Goal: Task Accomplishment & Management: Complete application form

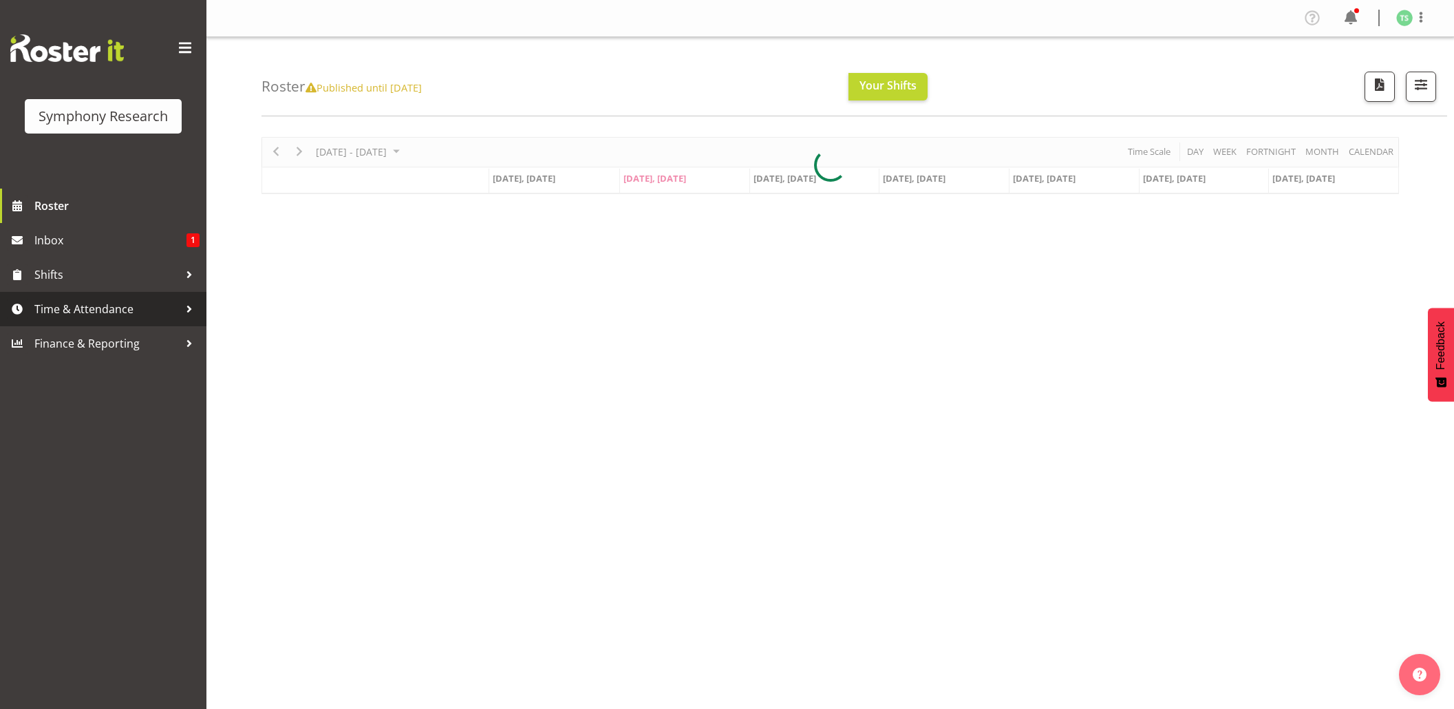
click at [69, 299] on span "Time & Attendance" at bounding box center [106, 309] width 145 height 21
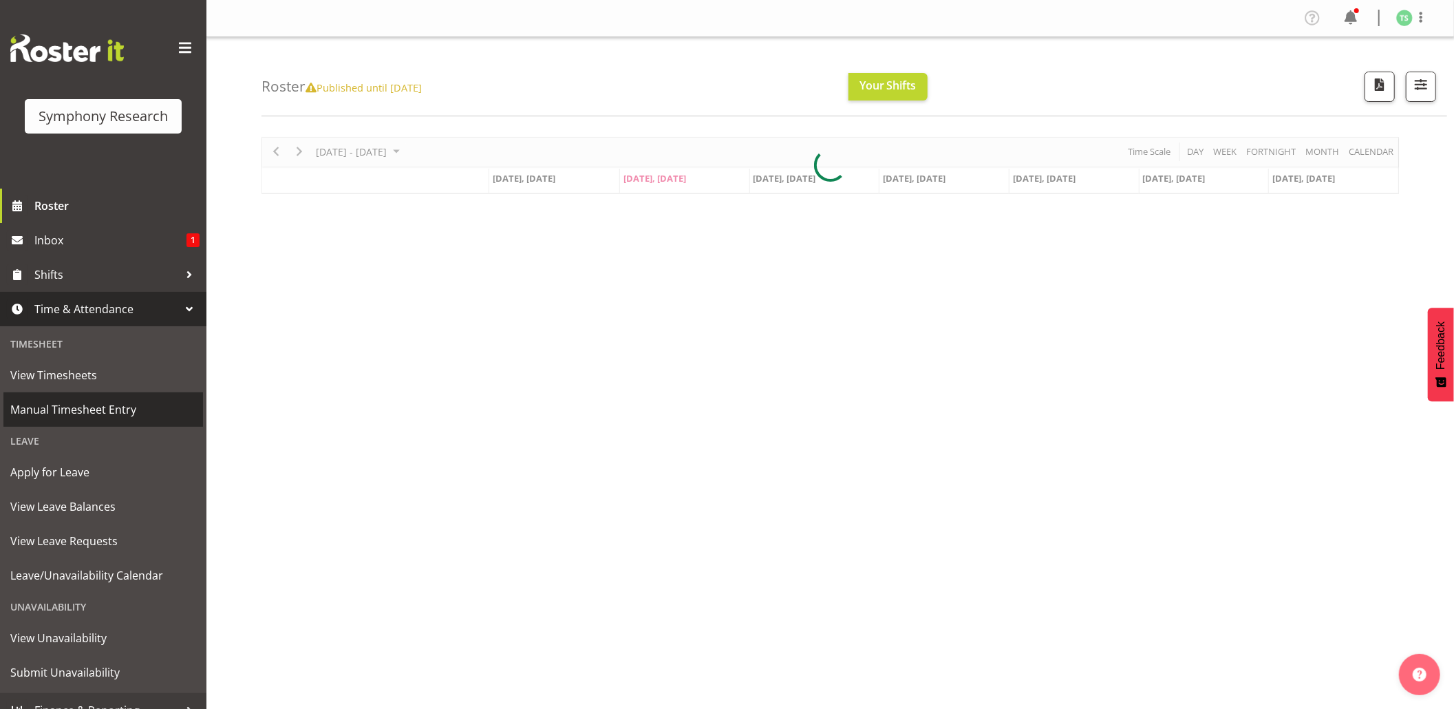
click at [63, 412] on span "Manual Timesheet Entry" at bounding box center [103, 409] width 186 height 21
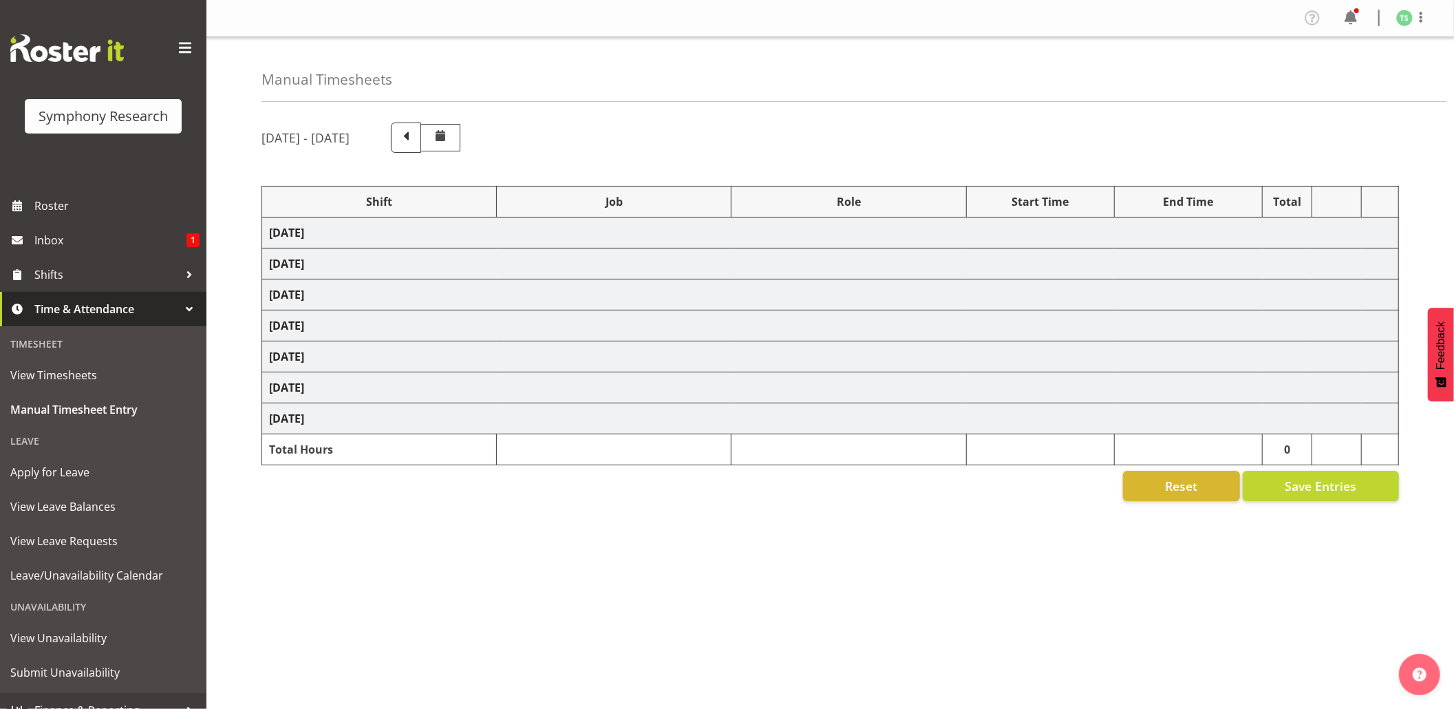
select select "48116"
select select "10732"
select select "47"
select select "10731"
select select "47"
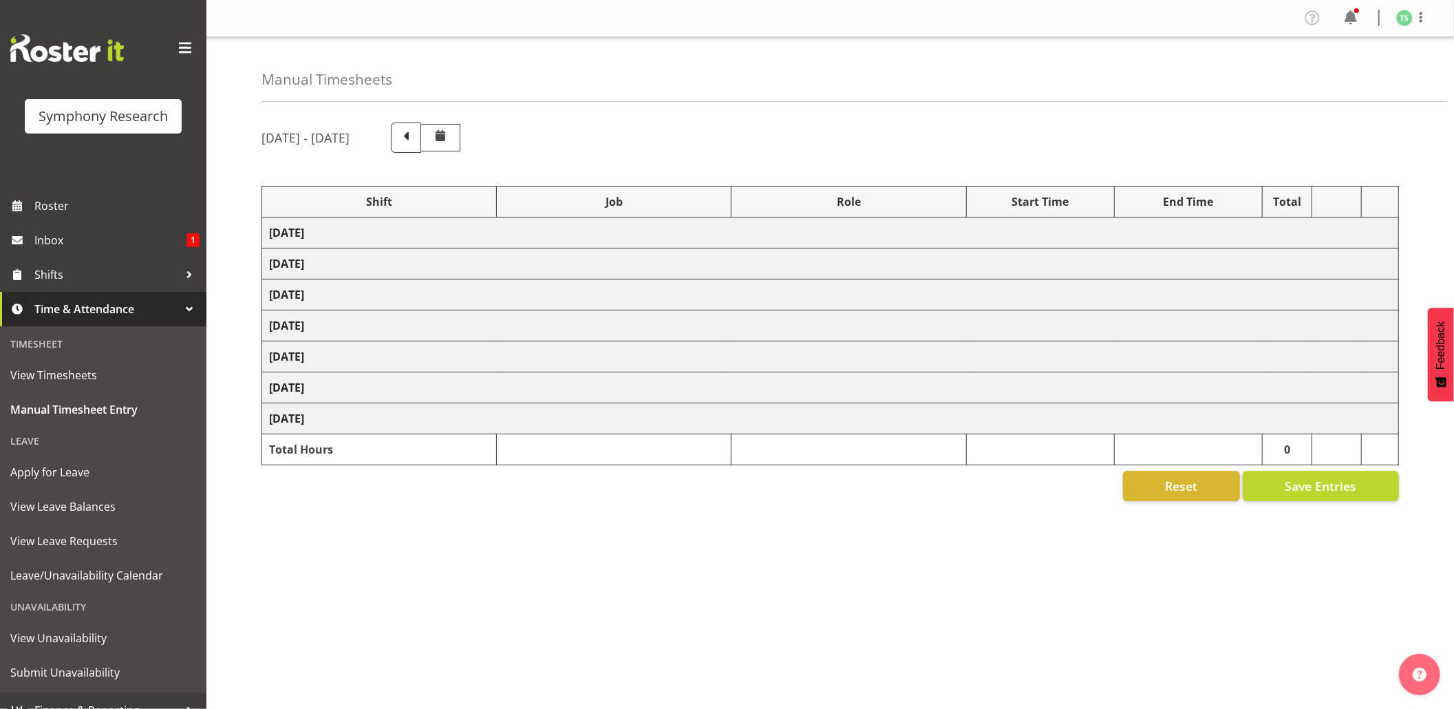
select select "48116"
select select "10732"
select select "47"
select select "48116"
select select "10731"
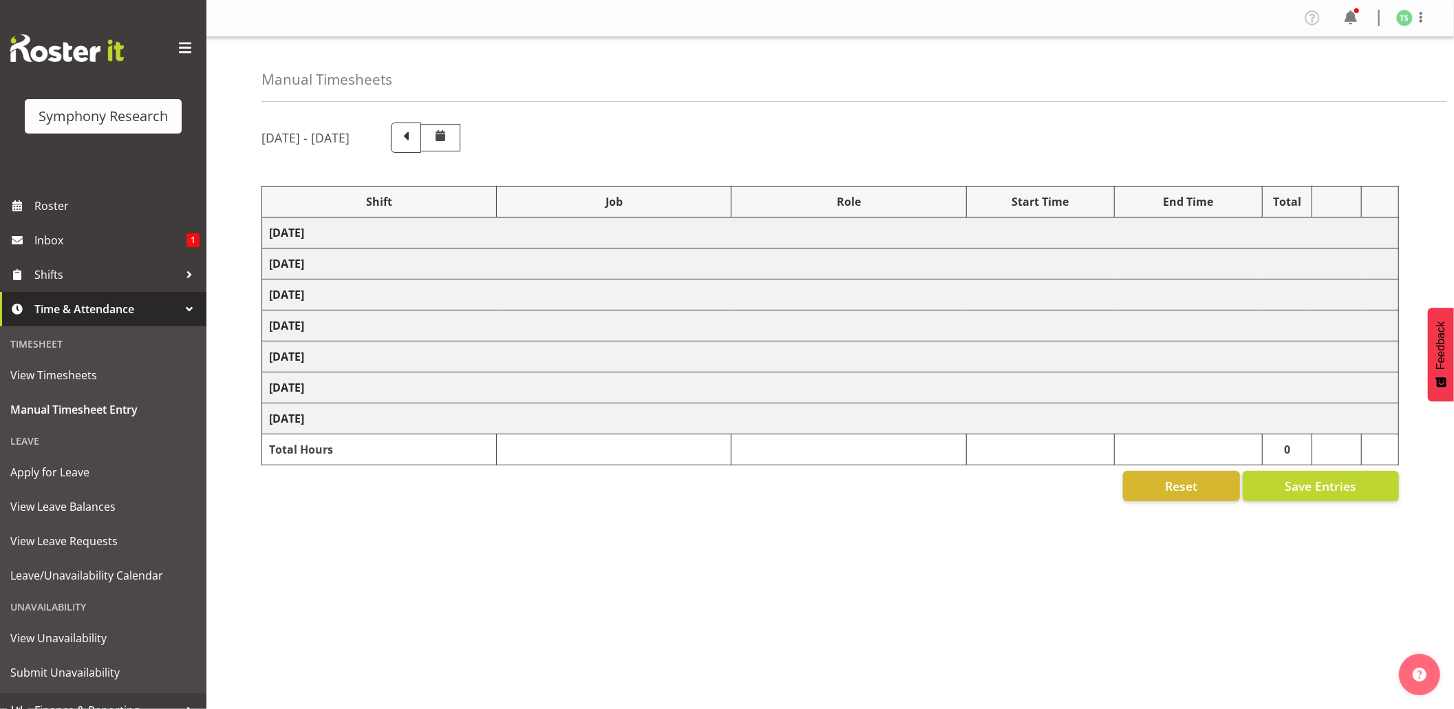
select select "47"
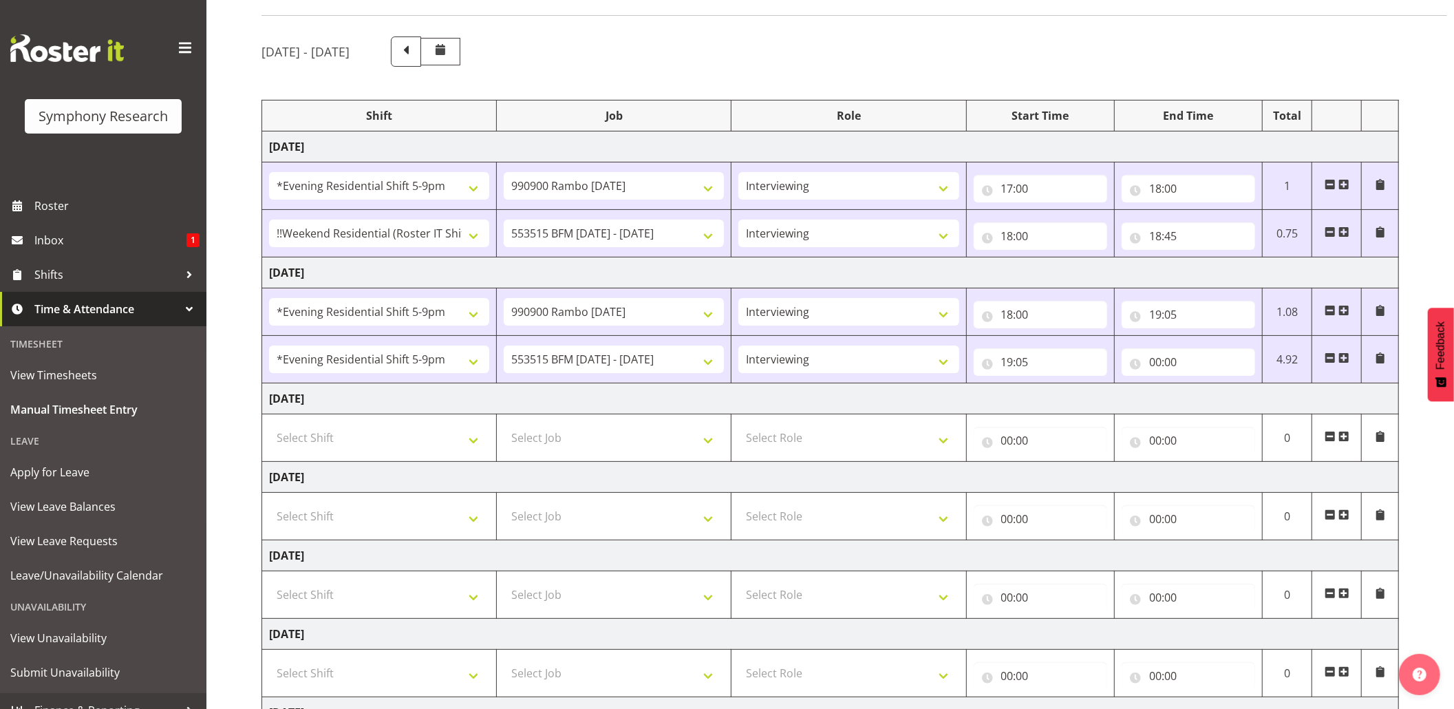
scroll to position [136, 0]
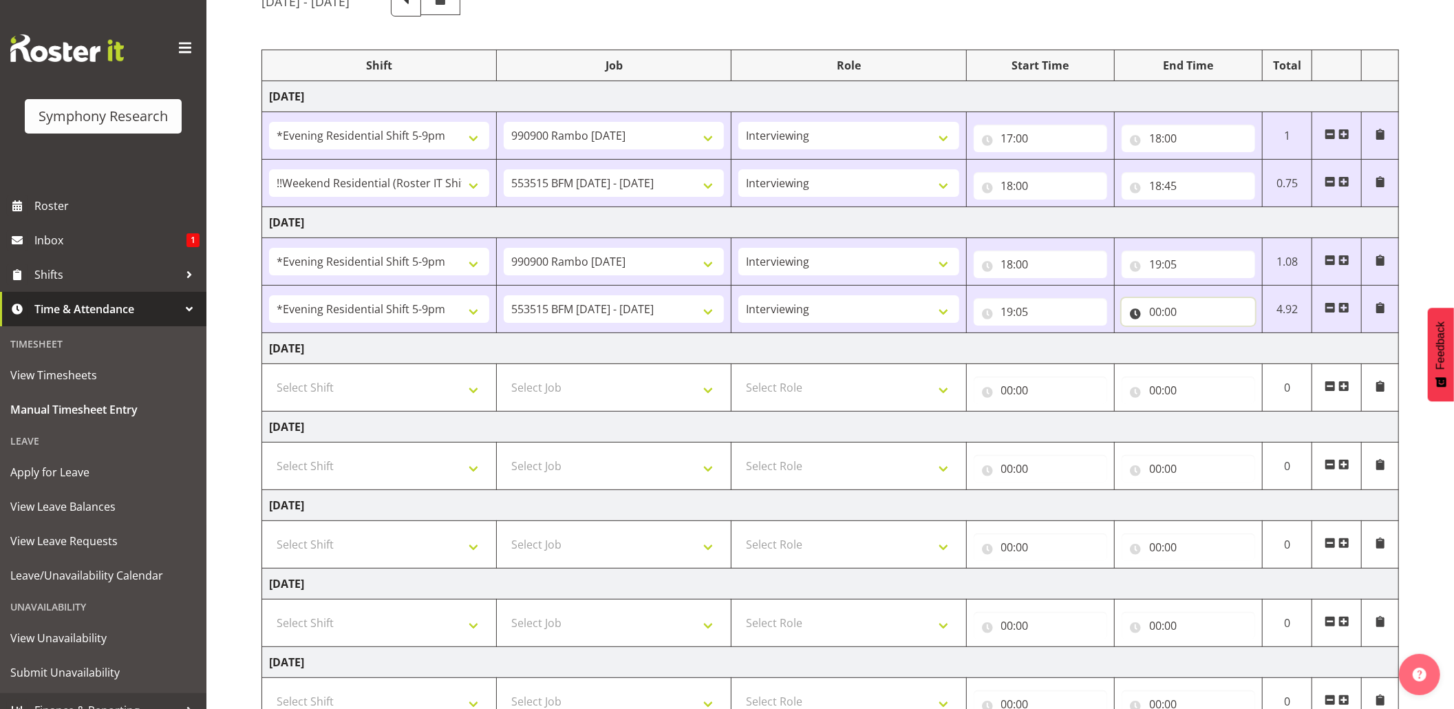
click at [1160, 317] on input "00:00" at bounding box center [1189, 312] width 134 height 28
click at [1217, 351] on select "00 01 02 03 04 05 06 07 08 09 10 11 12 13 14 15 16 17 18 19 20 21 22 23" at bounding box center [1215, 348] width 31 height 28
select select "20"
click at [1200, 336] on select "00 01 02 03 04 05 06 07 08 09 10 11 12 13 14 15 16 17 18 19 20 21 22 23" at bounding box center [1215, 348] width 31 height 28
type input "20:00"
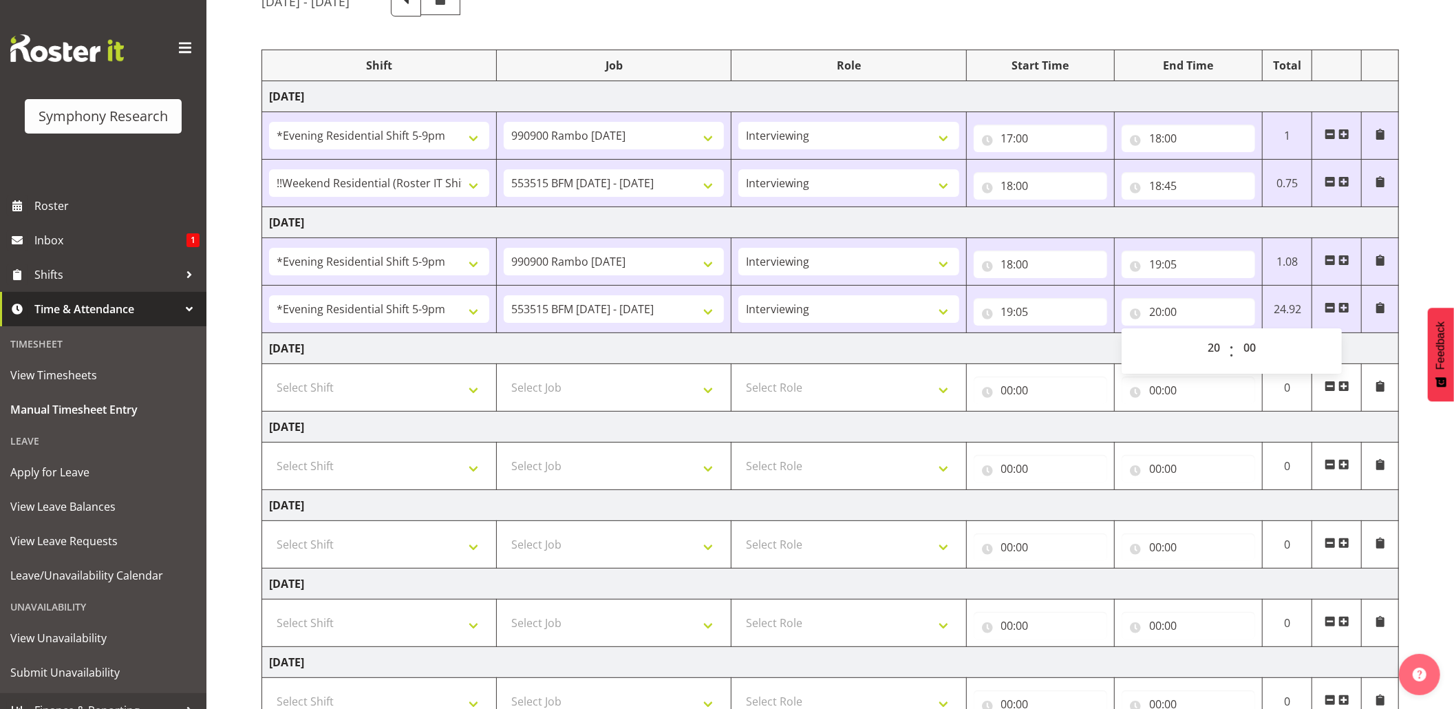
click at [1339, 312] on span at bounding box center [1344, 307] width 11 height 11
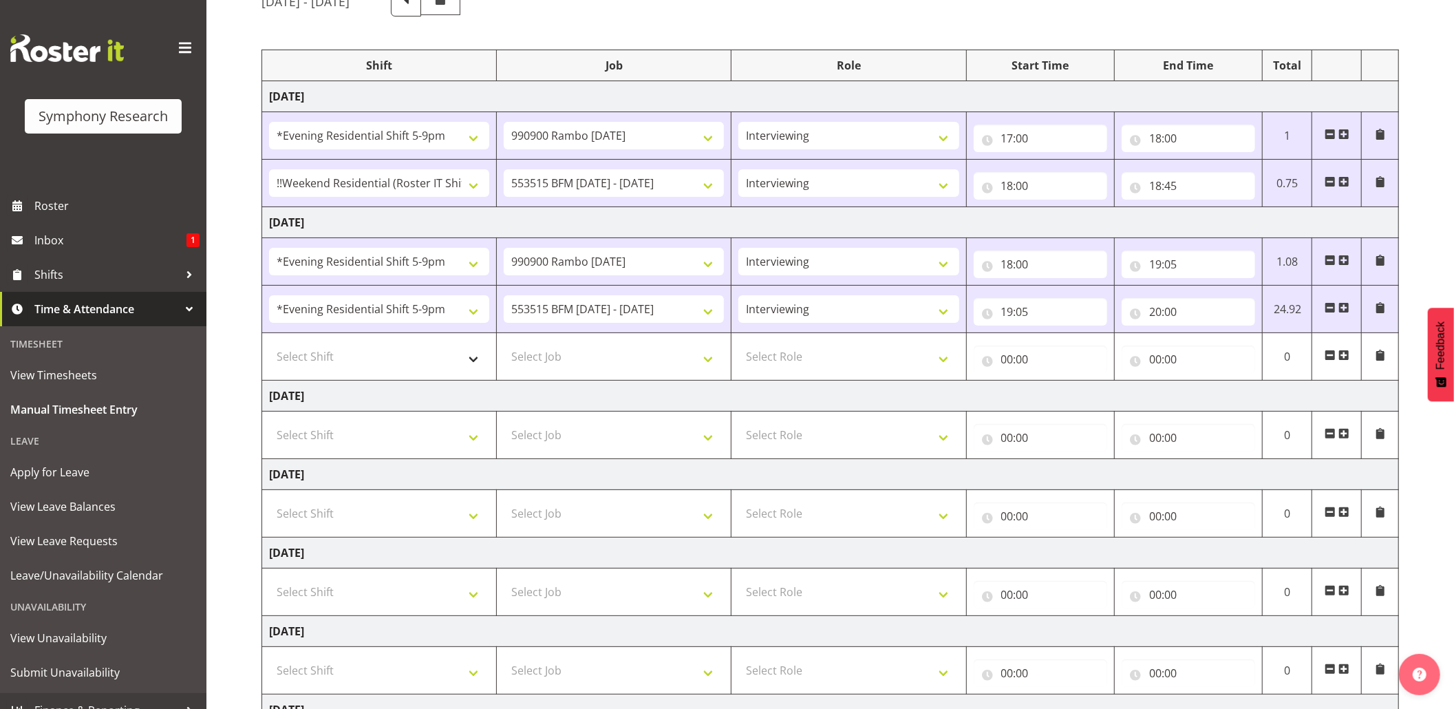
click at [471, 373] on td "Select Shift !!Weekend Residential (Roster IT Shift Label) *Business 9/10am ~ 4…" at bounding box center [379, 356] width 235 height 47
click at [477, 366] on select "Select Shift !!Weekend Residential (Roster IT Shift Label) *Business 9/10am ~ 4…" at bounding box center [379, 357] width 220 height 28
select select "48116"
click at [269, 345] on select "Select Shift !!Weekend Residential (Roster IT Shift Label) *Business 9/10am ~ 4…" at bounding box center [379, 357] width 220 height 28
click at [714, 356] on select "Select Job 550060 IF Admin 553492 World Poll Aus Wave 2 Main 2025 553493 World …" at bounding box center [614, 357] width 220 height 28
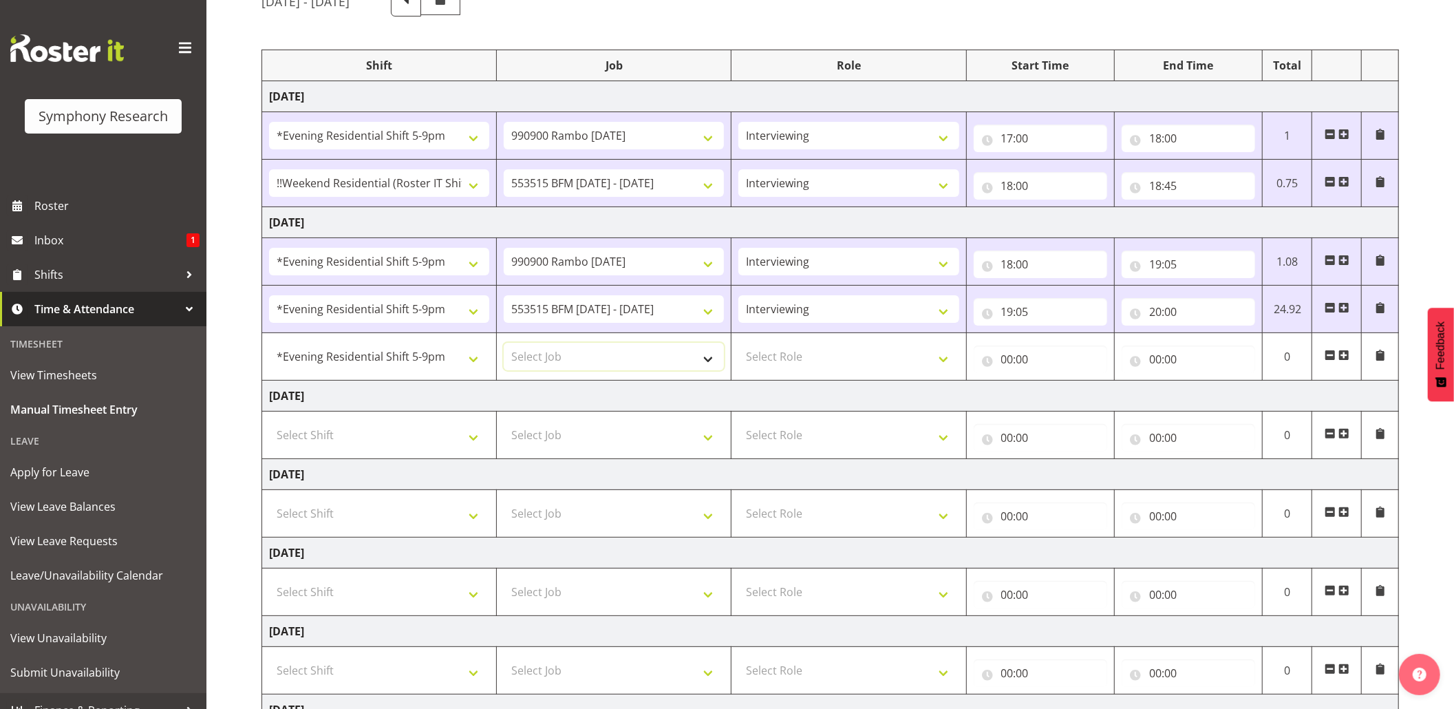
select select "10731"
click at [504, 345] on select "Select Job 550060 IF Admin 553492 World Poll Aus Wave 2 Main 2025 553493 World …" at bounding box center [614, 357] width 220 height 28
click at [945, 363] on select "Select Role Briefing Interviewing" at bounding box center [848, 357] width 220 height 28
select select "47"
click at [738, 345] on select "Select Role Briefing Interviewing" at bounding box center [848, 357] width 220 height 28
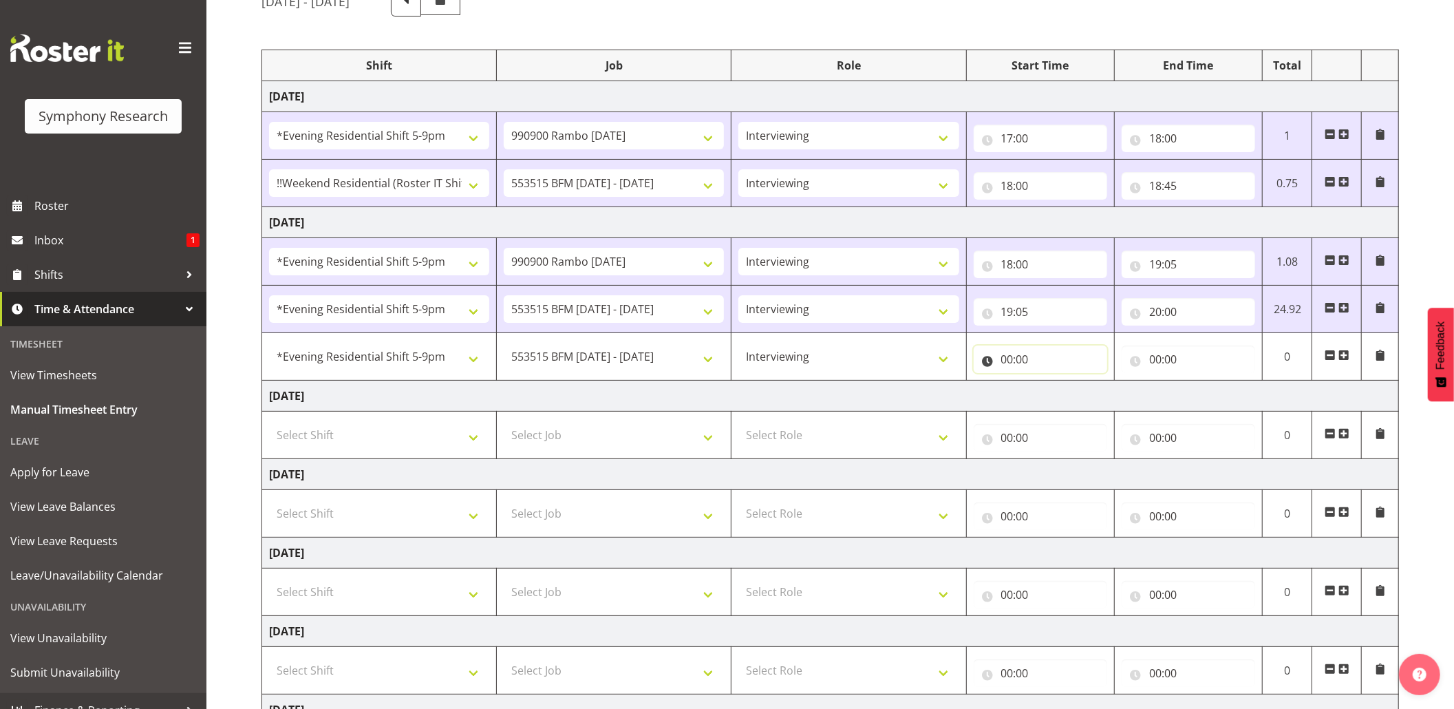
click at [1016, 365] on input "00:00" at bounding box center [1041, 359] width 134 height 28
click at [1075, 383] on div "00 01 02 03 04 05 06 07 08 09 10 11 12 13 14 15 16 17 18 19 20 21 22 23 : 00 01…" at bounding box center [1084, 398] width 220 height 45
click at [709, 359] on select "550060 IF Admin 553492 World Poll Aus Wave 2 Main 2025 553493 World Poll NZ Wav…" at bounding box center [614, 357] width 220 height 28
select select "10732"
click at [504, 345] on select "550060 IF Admin 553492 World Poll Aus Wave 2 Main 2025 553493 World Poll NZ Wav…" at bounding box center [614, 357] width 220 height 28
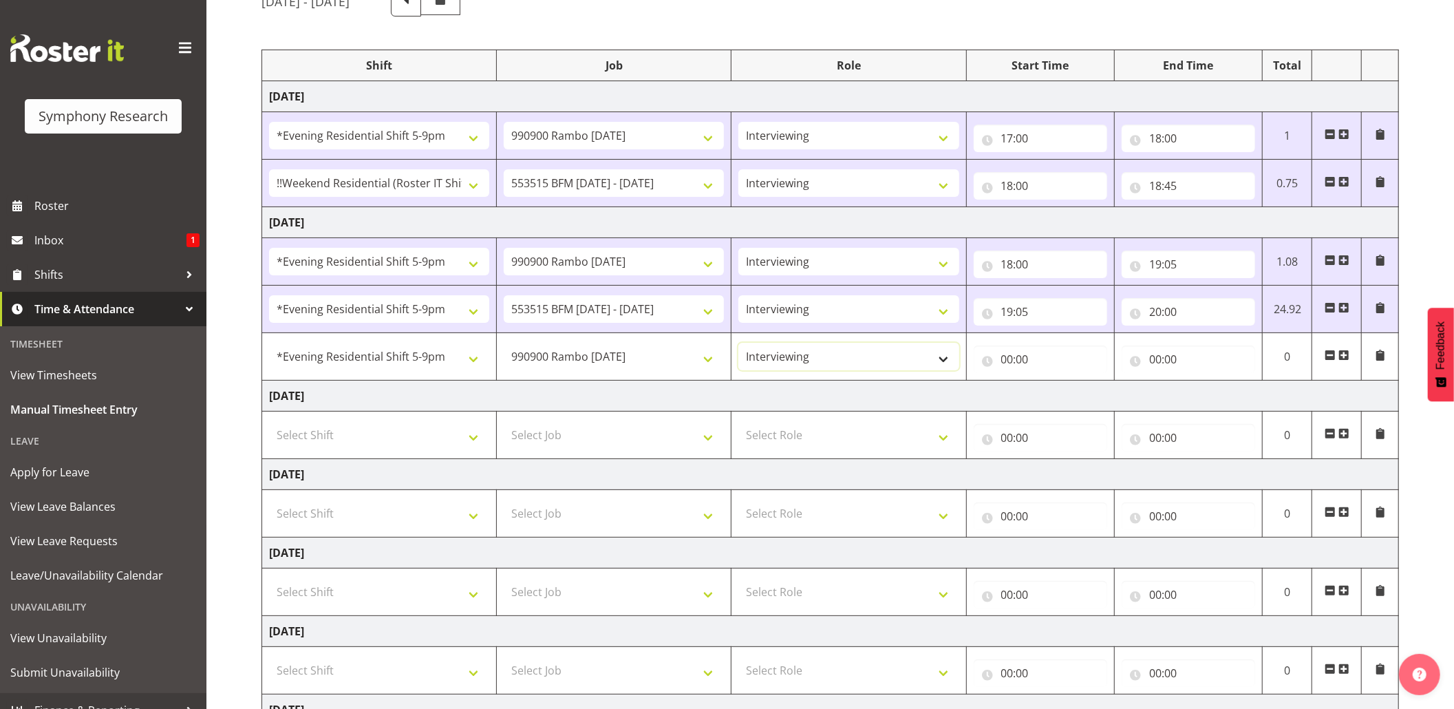
click at [939, 359] on select "Briefing Interviewing" at bounding box center [848, 357] width 220 height 28
click at [738, 345] on select "Briefing Interviewing" at bounding box center [848, 357] width 220 height 28
click at [1006, 363] on input "00:00" at bounding box center [1041, 359] width 134 height 28
click at [1056, 400] on select "00 01 02 03 04 05 06 07 08 09 10 11 12 13 14 15 16 17 18 19 20 21 22 23" at bounding box center [1067, 395] width 31 height 28
select select "20"
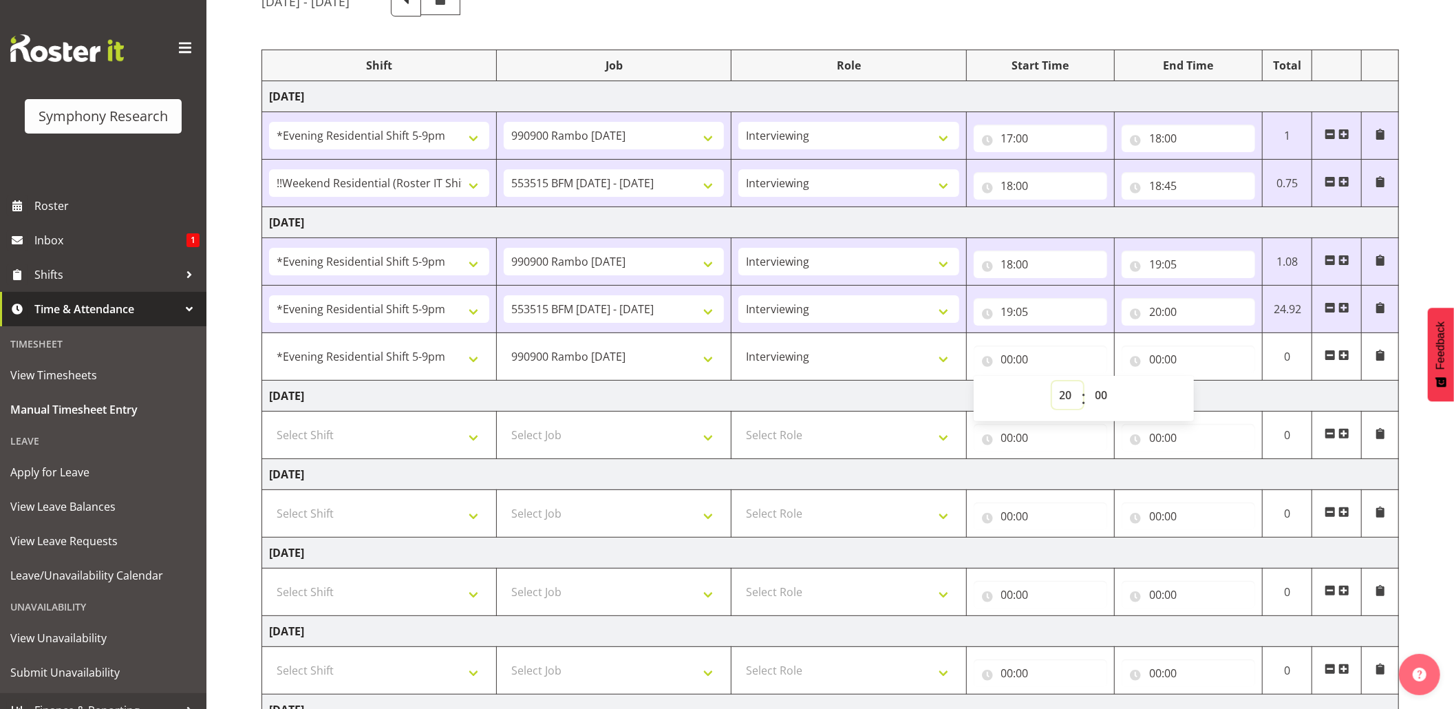
click at [1052, 383] on select "00 01 02 03 04 05 06 07 08 09 10 11 12 13 14 15 16 17 18 19 20 21 22 23" at bounding box center [1067, 395] width 31 height 28
type input "20:00"
click at [1151, 364] on input "00:00" at bounding box center [1189, 359] width 134 height 28
click at [1218, 391] on select "00 01 02 03 04 05 06 07 08 09 10 11 12 13 14 15 16 17 18 19 20 21 22 23" at bounding box center [1215, 395] width 31 height 28
select select "20"
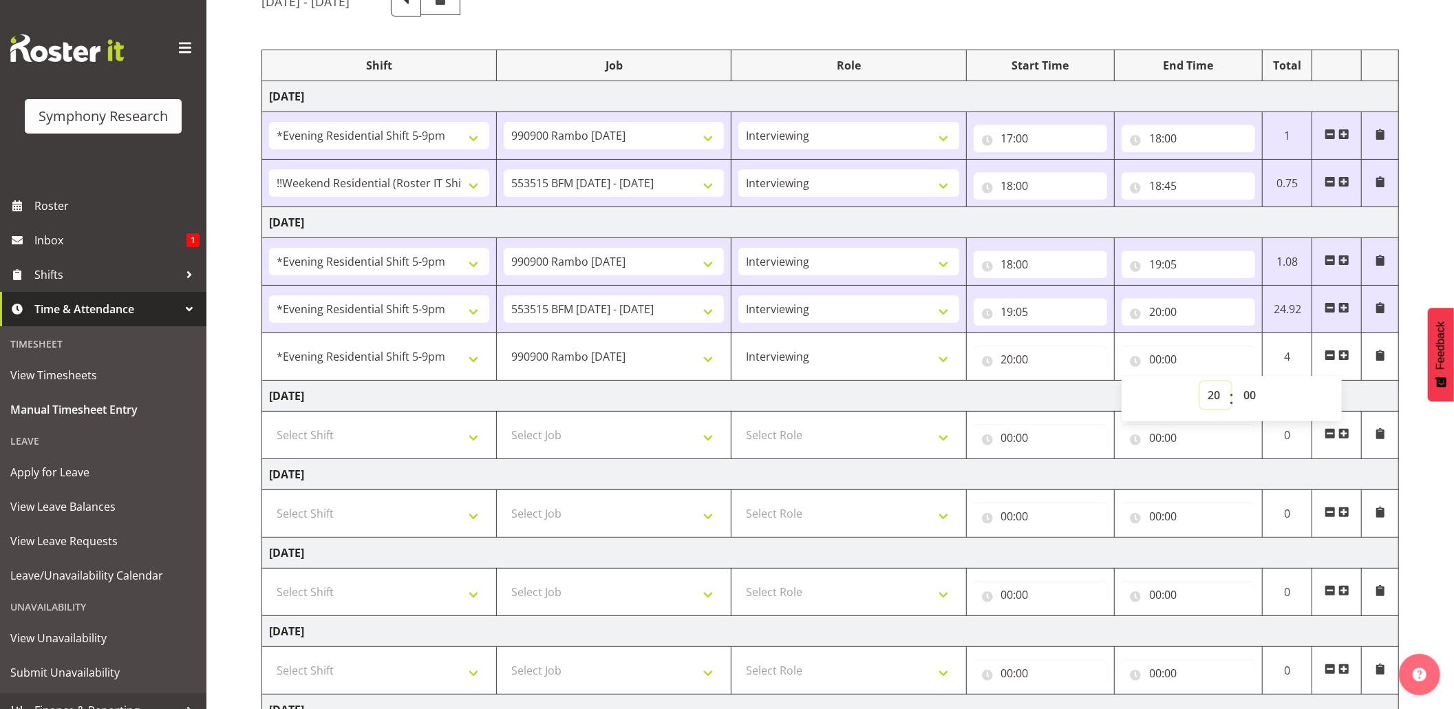
click at [1200, 383] on select "00 01 02 03 04 05 06 07 08 09 10 11 12 13 14 15 16 17 18 19 20 21 22 23" at bounding box center [1215, 395] width 31 height 28
type input "20:00"
click at [1169, 361] on input "20:00" at bounding box center [1189, 359] width 134 height 28
click at [1251, 392] on select "00 01 02 03 04 05 06 07 08 09 10 11 12 13 14 15 16 17 18 19 20 21 22 23 24 25 2…" at bounding box center [1251, 395] width 31 height 28
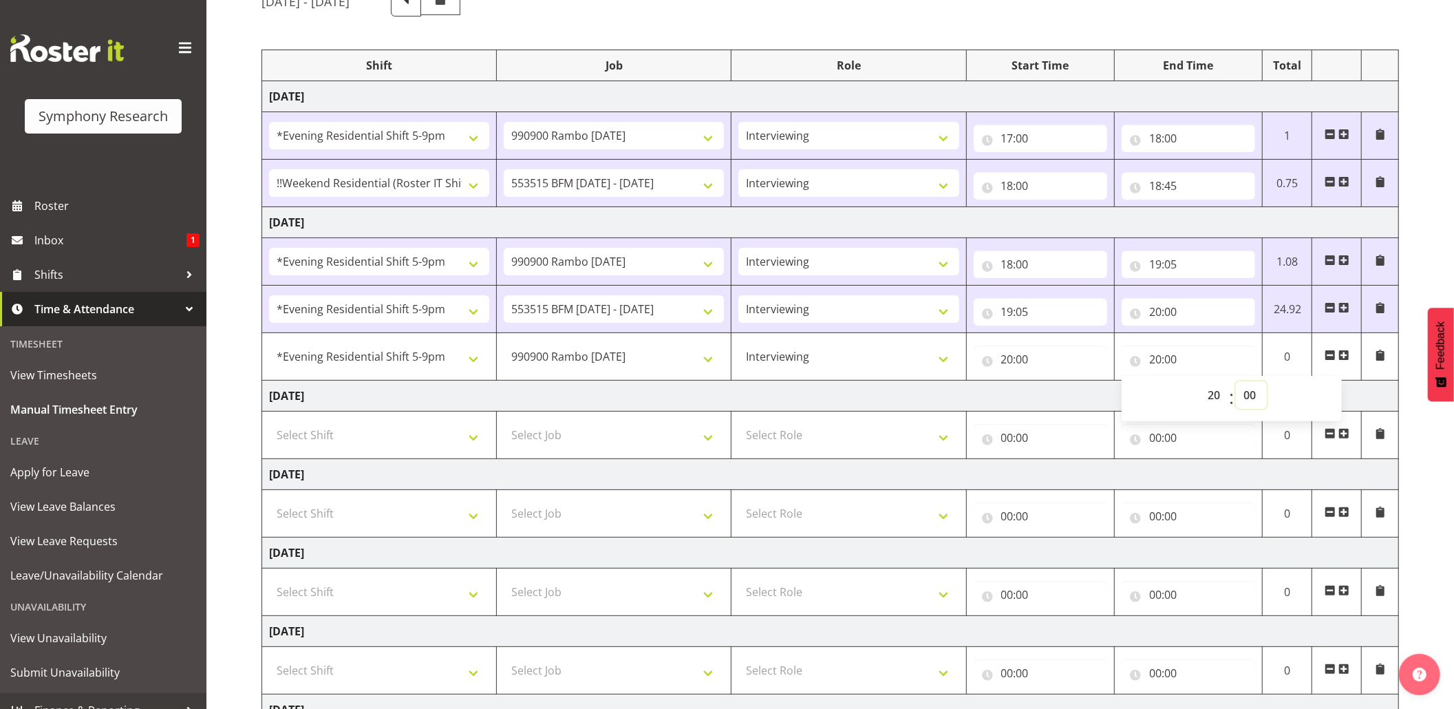
select select "55"
click at [1236, 383] on select "00 01 02 03 04 05 06 07 08 09 10 11 12 13 14 15 16 17 18 19 20 21 22 23 24 25 2…" at bounding box center [1251, 395] width 31 height 28
type input "20:55"
click at [1344, 351] on span at bounding box center [1344, 355] width 11 height 11
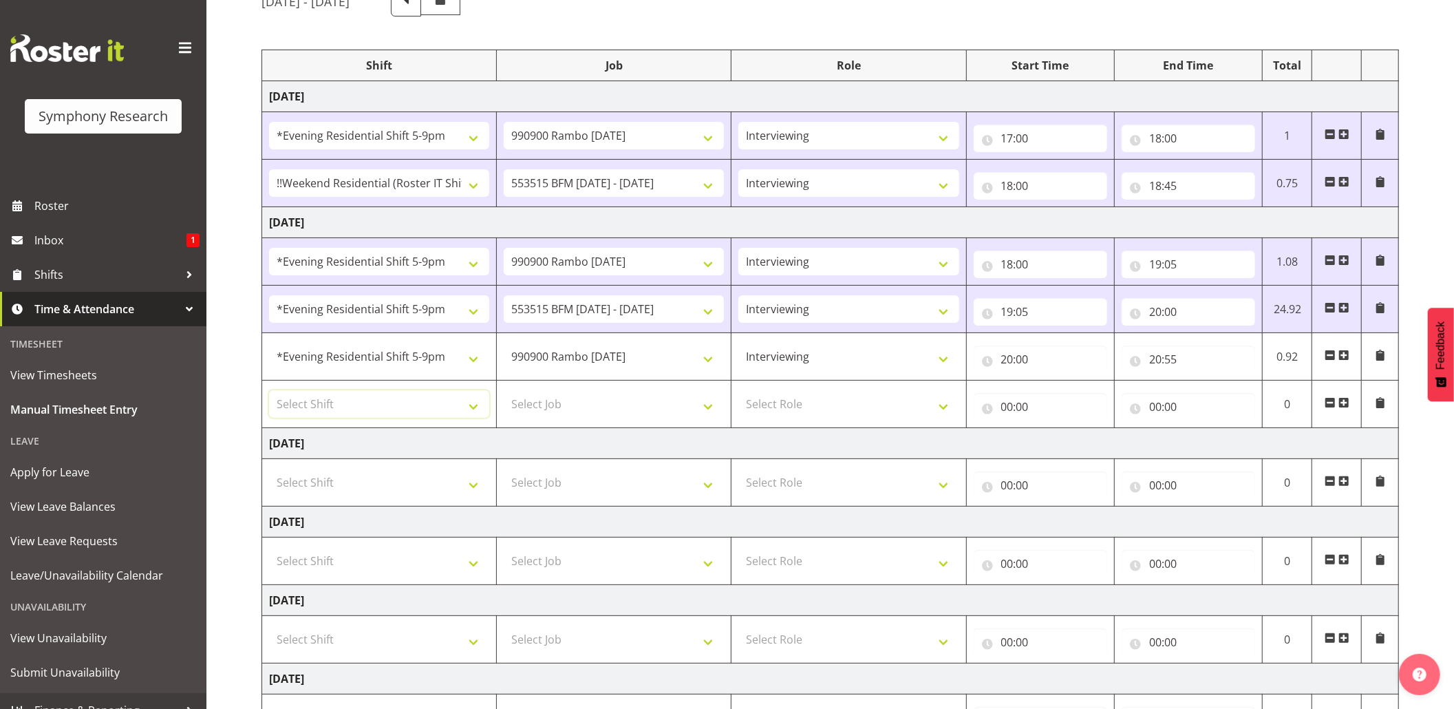
drag, startPoint x: 471, startPoint y: 408, endPoint x: 493, endPoint y: 414, distance: 23.4
click at [471, 408] on select "Select Shift !!Weekend Residential (Roster IT Shift Label) *Business 9/10am ~ 4…" at bounding box center [379, 404] width 220 height 28
select select "48116"
click at [269, 392] on select "Select Shift !!Weekend Residential (Roster IT Shift Label) *Business 9/10am ~ 4…" at bounding box center [379, 404] width 220 height 28
click at [1025, 361] on input "20:00" at bounding box center [1041, 359] width 134 height 28
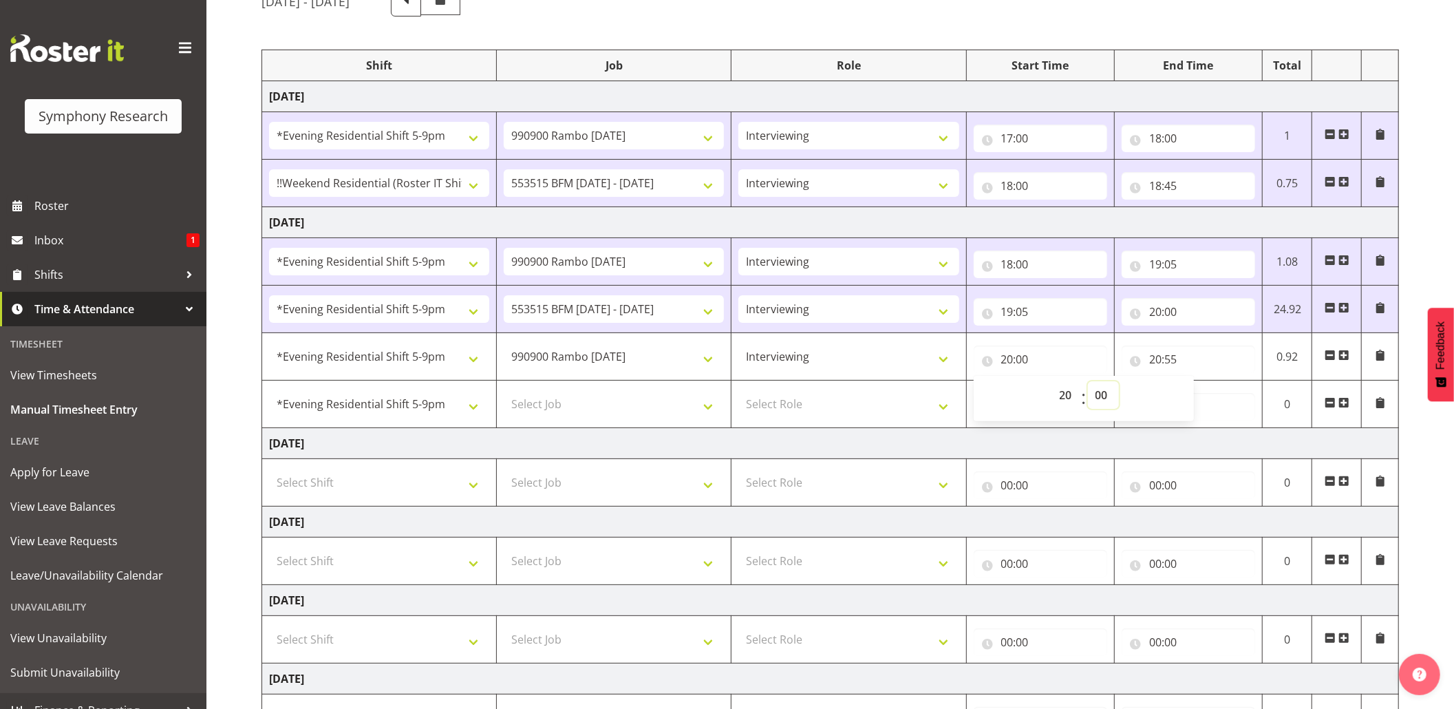
click at [1093, 398] on select "00 01 02 03 04 05 06 07 08 09 10 11 12 13 14 15 16 17 18 19 20 21 22 23 24 25 2…" at bounding box center [1103, 395] width 31 height 28
select select "15"
click at [1088, 383] on select "00 01 02 03 04 05 06 07 08 09 10 11 12 13 14 15 16 17 18 19 20 21 22 23 24 25 2…" at bounding box center [1103, 395] width 31 height 28
type input "20:15"
click at [1068, 434] on td "Wednesday 8th October 2025" at bounding box center [830, 443] width 1137 height 31
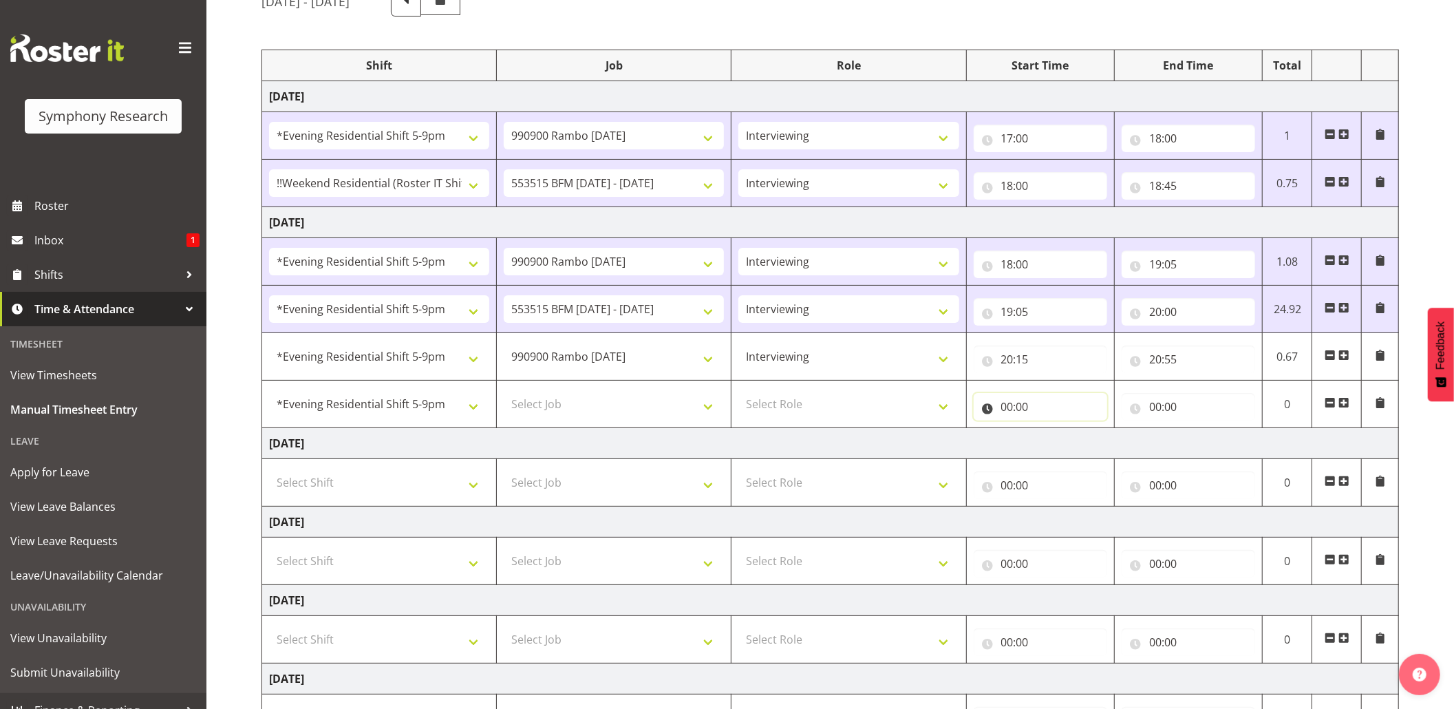
click at [1009, 410] on input "00:00" at bounding box center [1041, 407] width 134 height 28
click at [1064, 441] on select "00 01 02 03 04 05 06 07 08 09 10 11 12 13 14 15 16 17 18 19 20 21 22 23" at bounding box center [1067, 443] width 31 height 28
select select "21"
click at [1052, 431] on select "00 01 02 03 04 05 06 07 08 09 10 11 12 13 14 15 16 17 18 19 20 21 22 23" at bounding box center [1067, 443] width 31 height 28
type input "21:00"
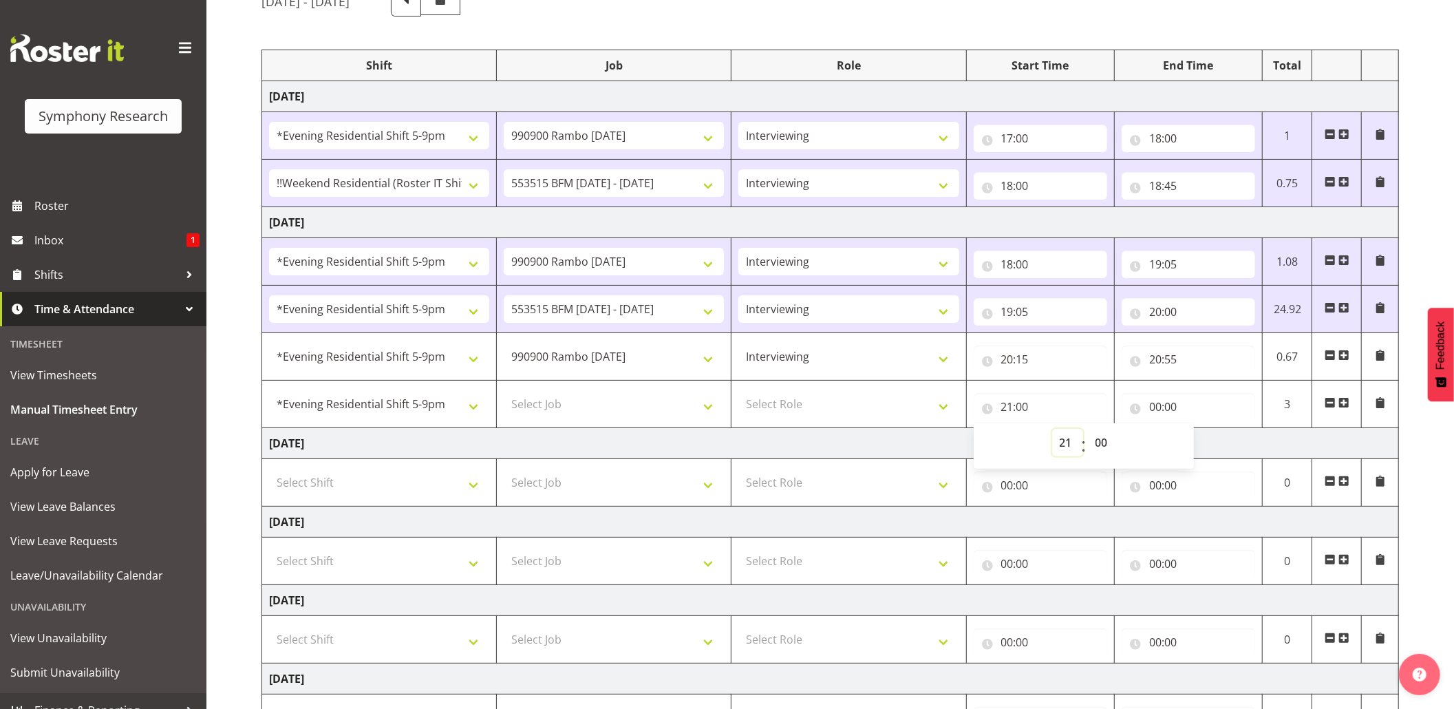
click at [1072, 440] on select "00 01 02 03 04 05 06 07 08 09 10 11 12 13 14 15 16 17 18 19 20 21 22 23" at bounding box center [1067, 443] width 31 height 28
select select "20"
click at [1052, 431] on select "00 01 02 03 04 05 06 07 08 09 10 11 12 13 14 15 16 17 18 19 20 21 22 23" at bounding box center [1067, 443] width 31 height 28
type input "20:00"
click at [1030, 409] on input "20:00" at bounding box center [1041, 407] width 134 height 28
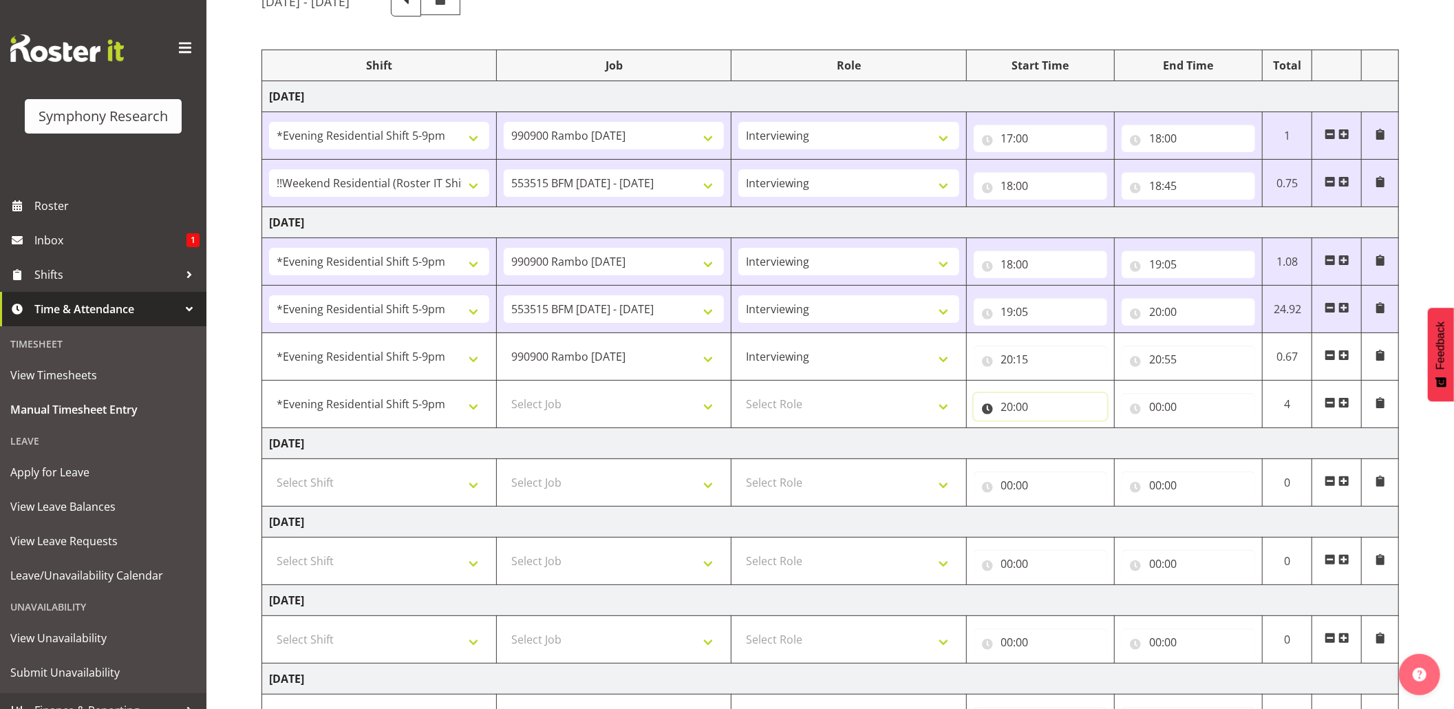
click at [1023, 411] on input "20:00" at bounding box center [1041, 407] width 134 height 28
click at [1102, 438] on select "00 01 02 03 04 05 06 07 08 09 10 11 12 13 14 15 16 17 18 19 20 21 22 23 24 25 2…" at bounding box center [1103, 443] width 31 height 28
select select "55"
click at [1088, 431] on select "00 01 02 03 04 05 06 07 08 09 10 11 12 13 14 15 16 17 18 19 20 21 22 23 24 25 2…" at bounding box center [1103, 443] width 31 height 28
type input "20:55"
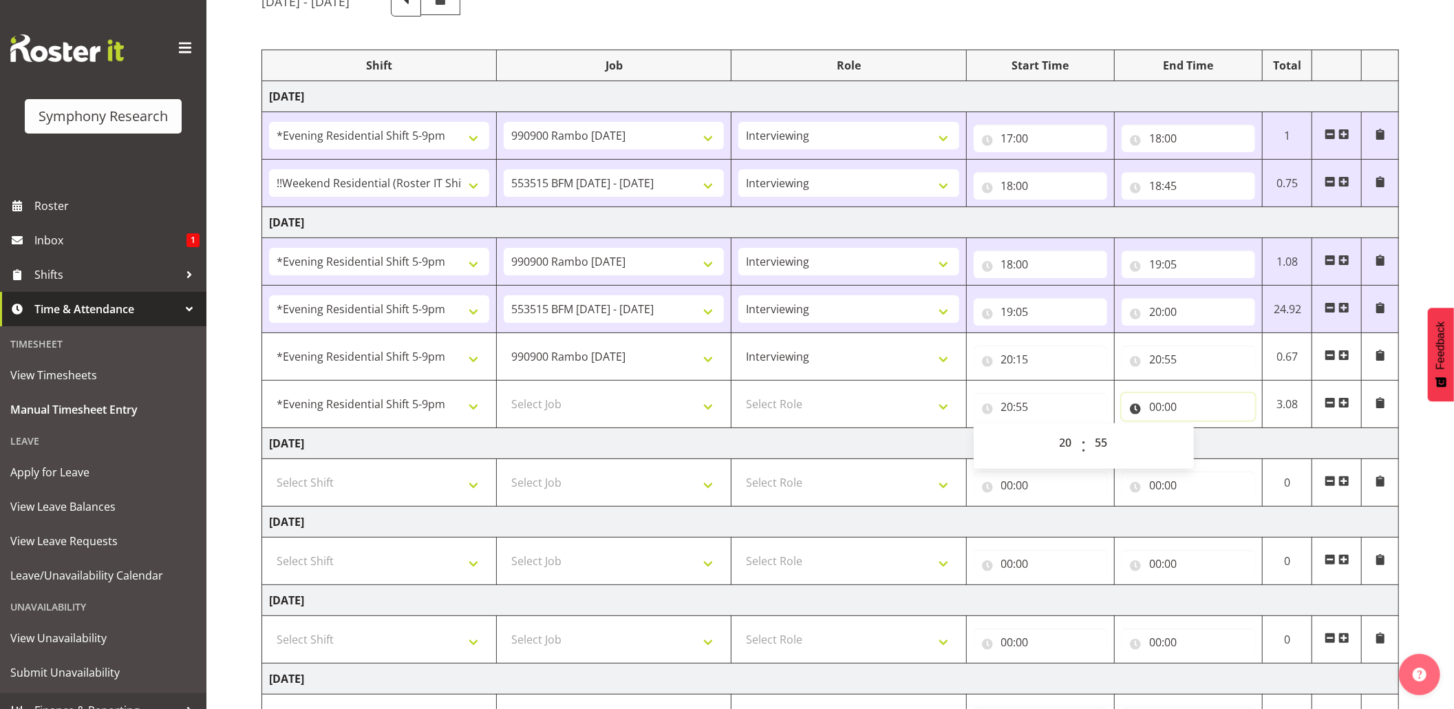
click at [1157, 410] on input "00:00" at bounding box center [1189, 407] width 134 height 28
click at [1218, 436] on select "00 01 02 03 04 05 06 07 08 09 10 11 12 13 14 15 16 17 18 19 20 21 22 23" at bounding box center [1215, 443] width 31 height 28
select select "22"
click at [1200, 431] on select "00 01 02 03 04 05 06 07 08 09 10 11 12 13 14 15 16 17 18 19 20 21 22 23" at bounding box center [1215, 443] width 31 height 28
type input "22:00"
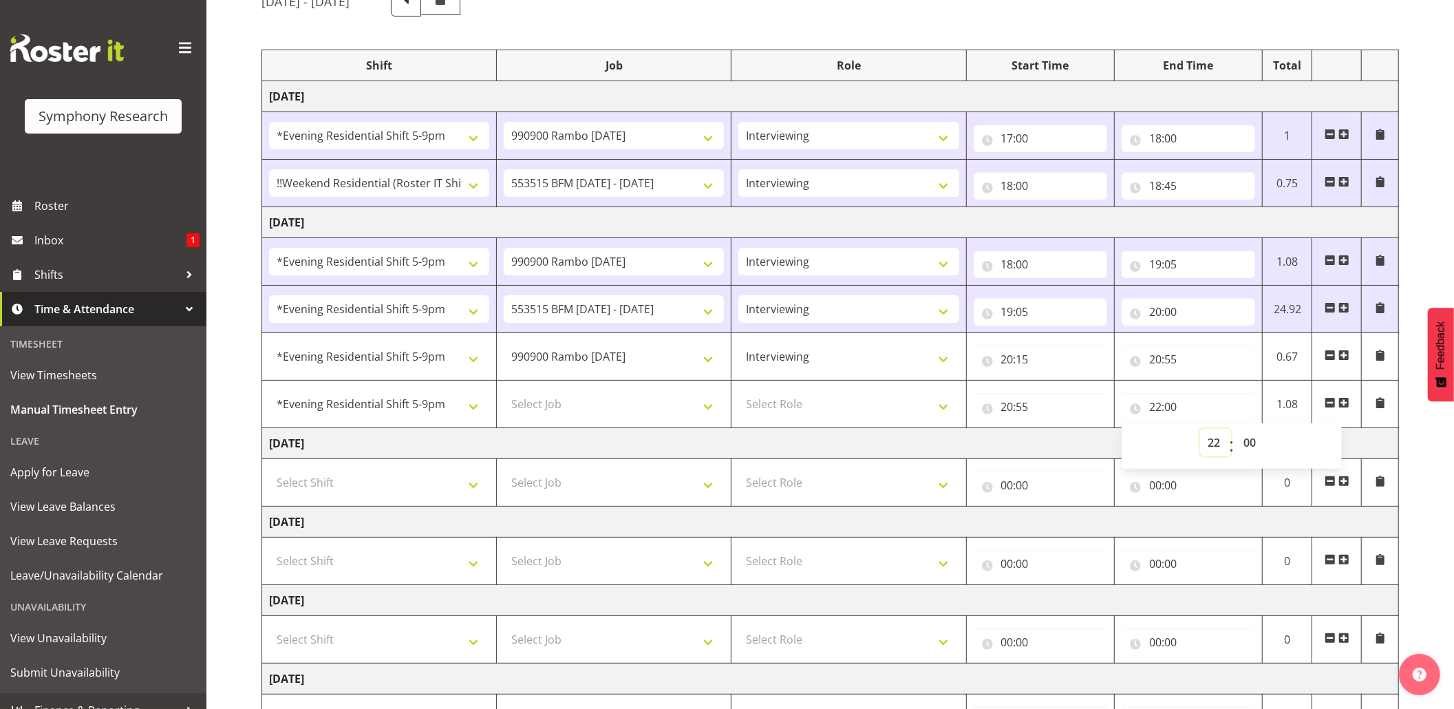
click at [1211, 438] on select "00 01 02 03 04 05 06 07 08 09 10 11 12 13 14 15 16 17 18 19 20 21 22 23" at bounding box center [1215, 443] width 31 height 28
select select "21"
click at [1200, 431] on select "00 01 02 03 04 05 06 07 08 09 10 11 12 13 14 15 16 17 18 19 20 21 22 23" at bounding box center [1215, 443] width 31 height 28
type input "21:00"
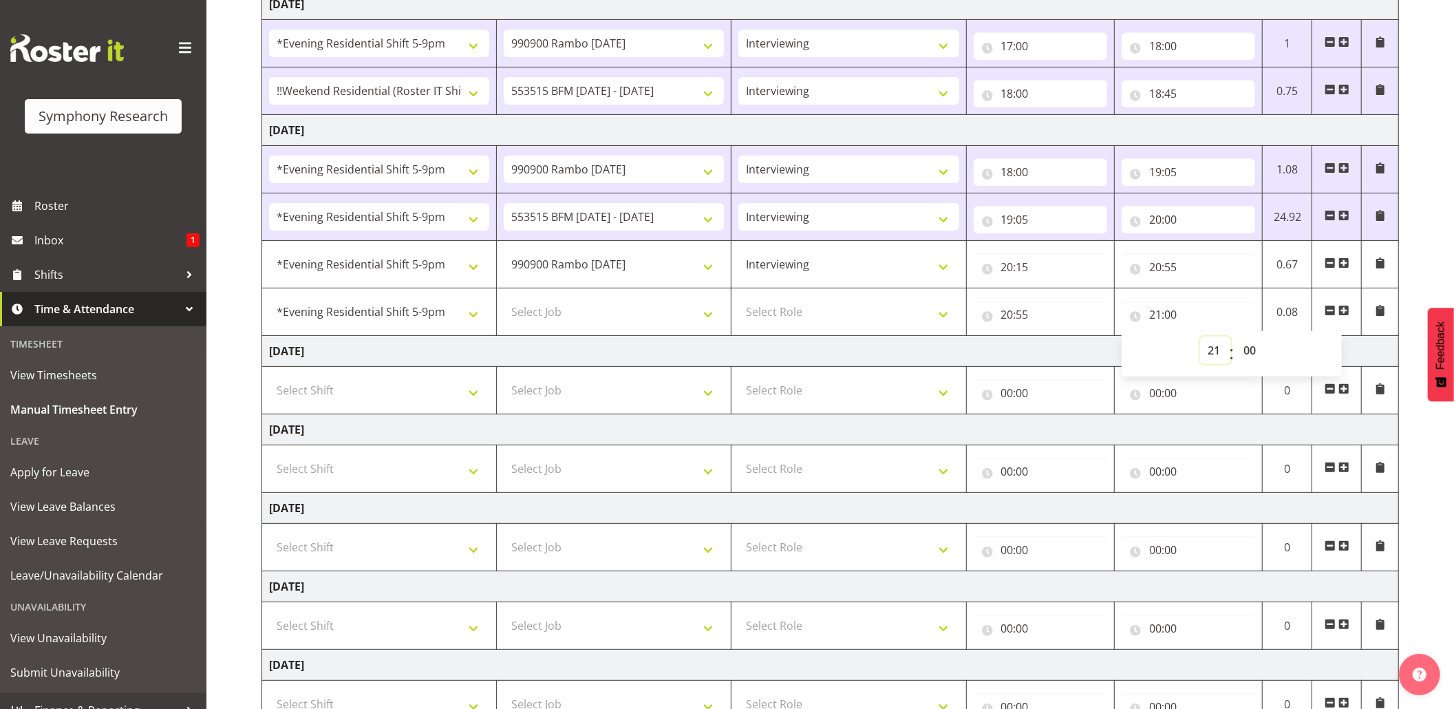
scroll to position [344, 0]
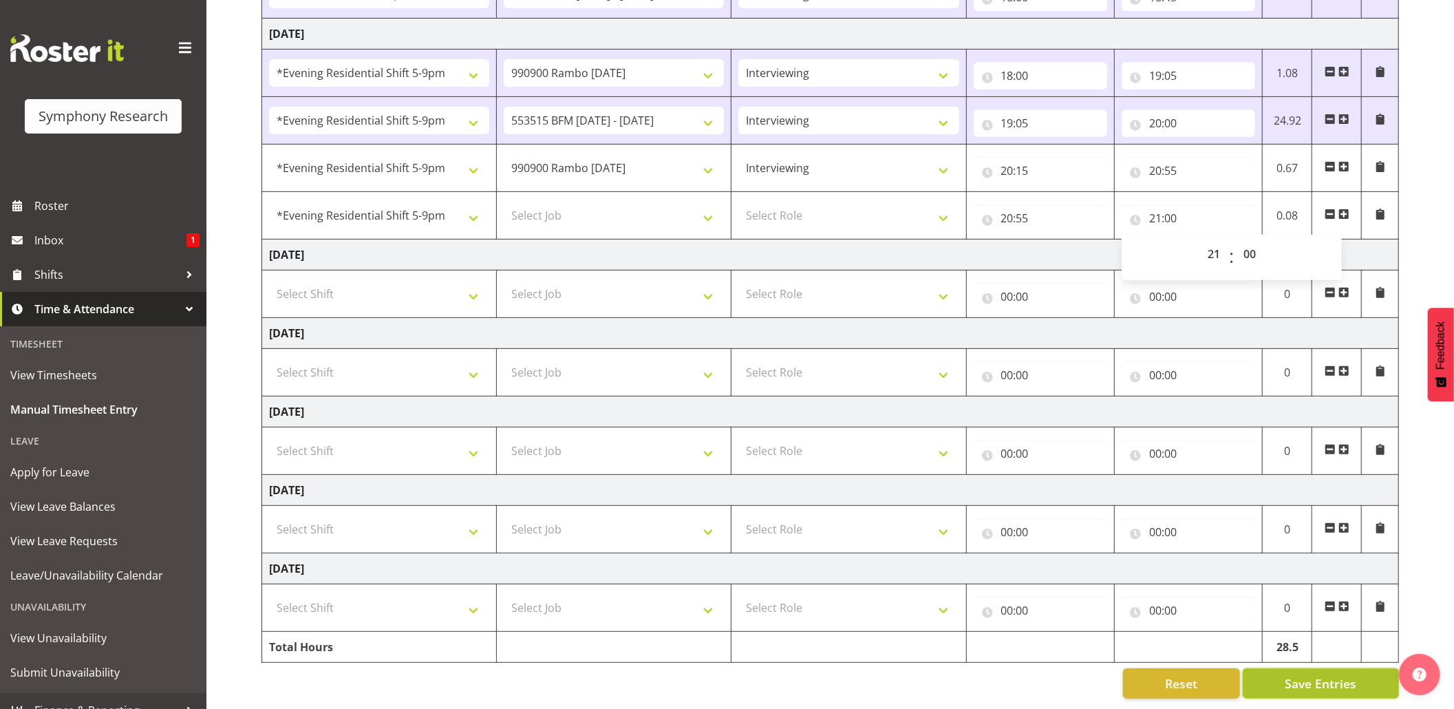
click at [1322, 674] on span "Save Entries" at bounding box center [1321, 683] width 72 height 18
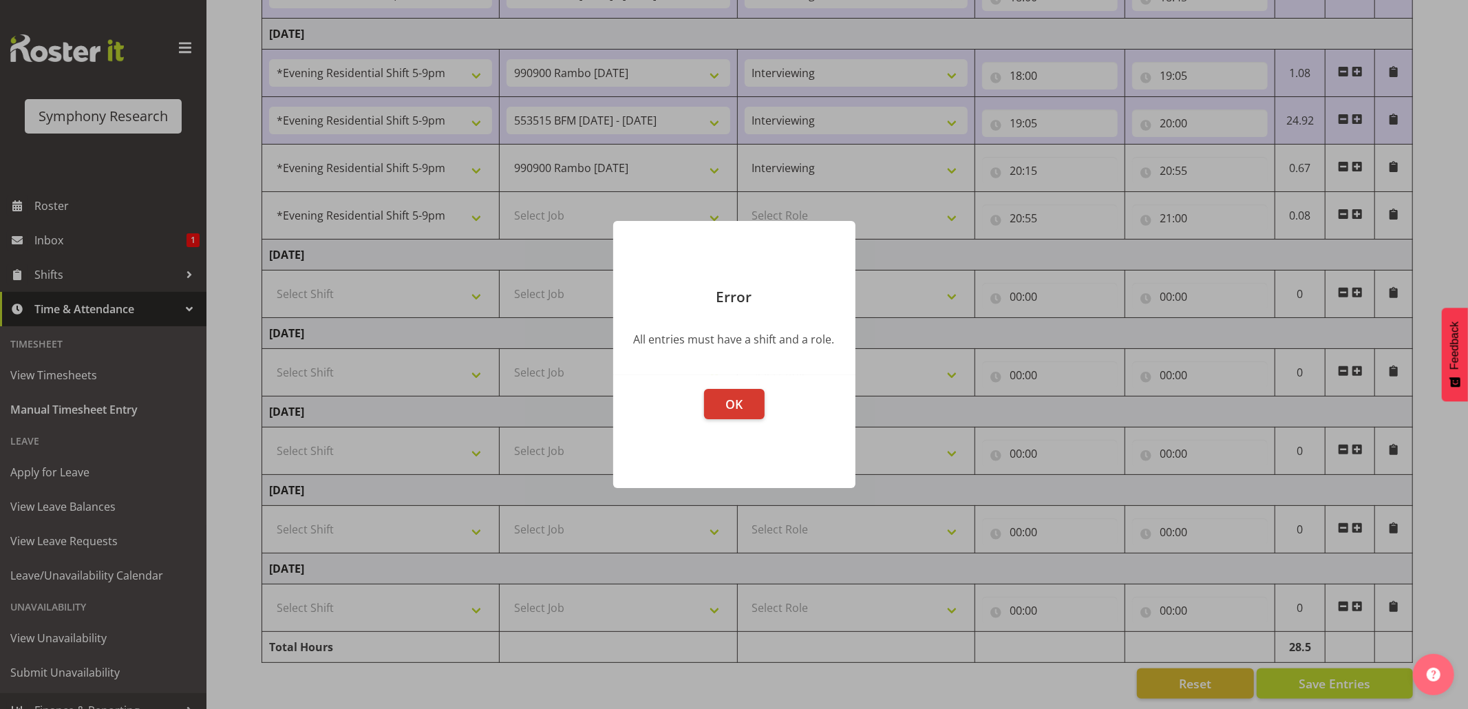
click at [733, 420] on footer "OK" at bounding box center [734, 431] width 242 height 113
click at [758, 414] on button "OK" at bounding box center [734, 404] width 61 height 30
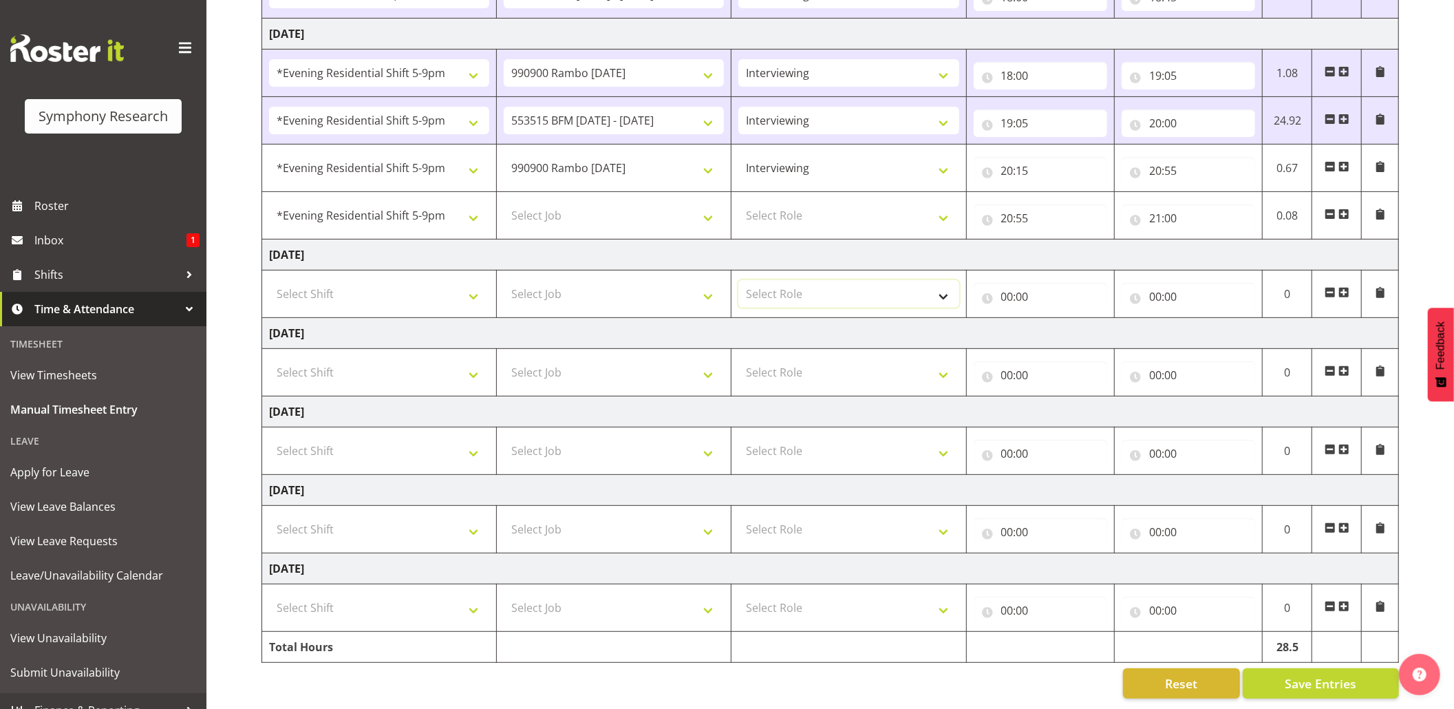
click at [942, 289] on select "Select Role Briefing Interviewing" at bounding box center [848, 294] width 220 height 28
click at [716, 207] on select "Select Job 550060 IF Admin 553492 World Poll Aus Wave 2 Main 2025 553493 World …" at bounding box center [614, 216] width 220 height 28
select select "10731"
click at [504, 202] on select "Select Job 550060 IF Admin 553492 World Poll Aus Wave 2 Main 2025 553493 World …" at bounding box center [614, 216] width 220 height 28
click at [950, 202] on select "Select Role Briefing Interviewing" at bounding box center [848, 216] width 220 height 28
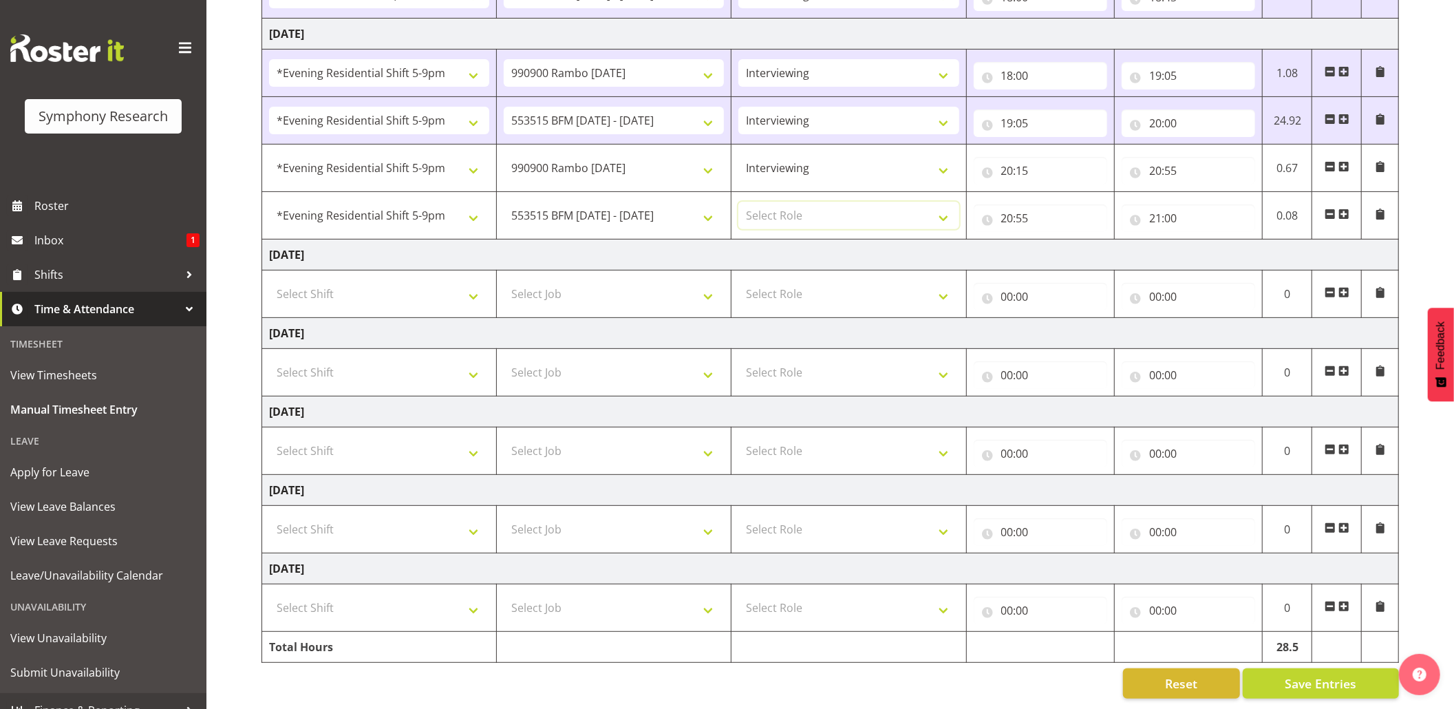
select select "47"
click at [738, 202] on select "Select Role Briefing Interviewing" at bounding box center [848, 216] width 220 height 28
click at [1294, 674] on span "Save Entries" at bounding box center [1321, 683] width 72 height 18
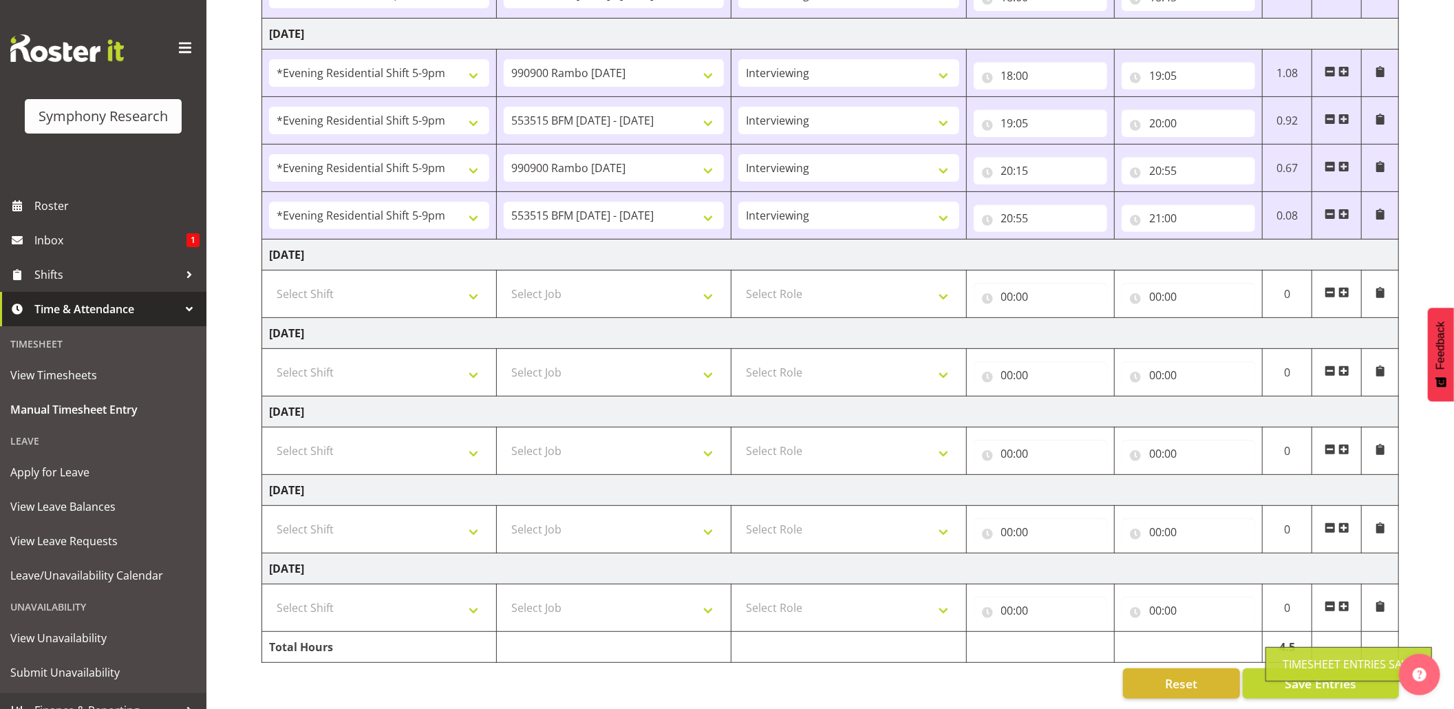
click at [1292, 661] on div "Timesheet Entries Save" at bounding box center [1349, 664] width 132 height 17
click at [1286, 670] on button "Save Entries" at bounding box center [1321, 683] width 156 height 30
click at [1286, 674] on span "Save Entries" at bounding box center [1321, 683] width 72 height 18
drag, startPoint x: 1289, startPoint y: 668, endPoint x: 1341, endPoint y: 666, distance: 52.3
click at [1290, 668] on div "Timesheet Entries Save" at bounding box center [1349, 664] width 132 height 17
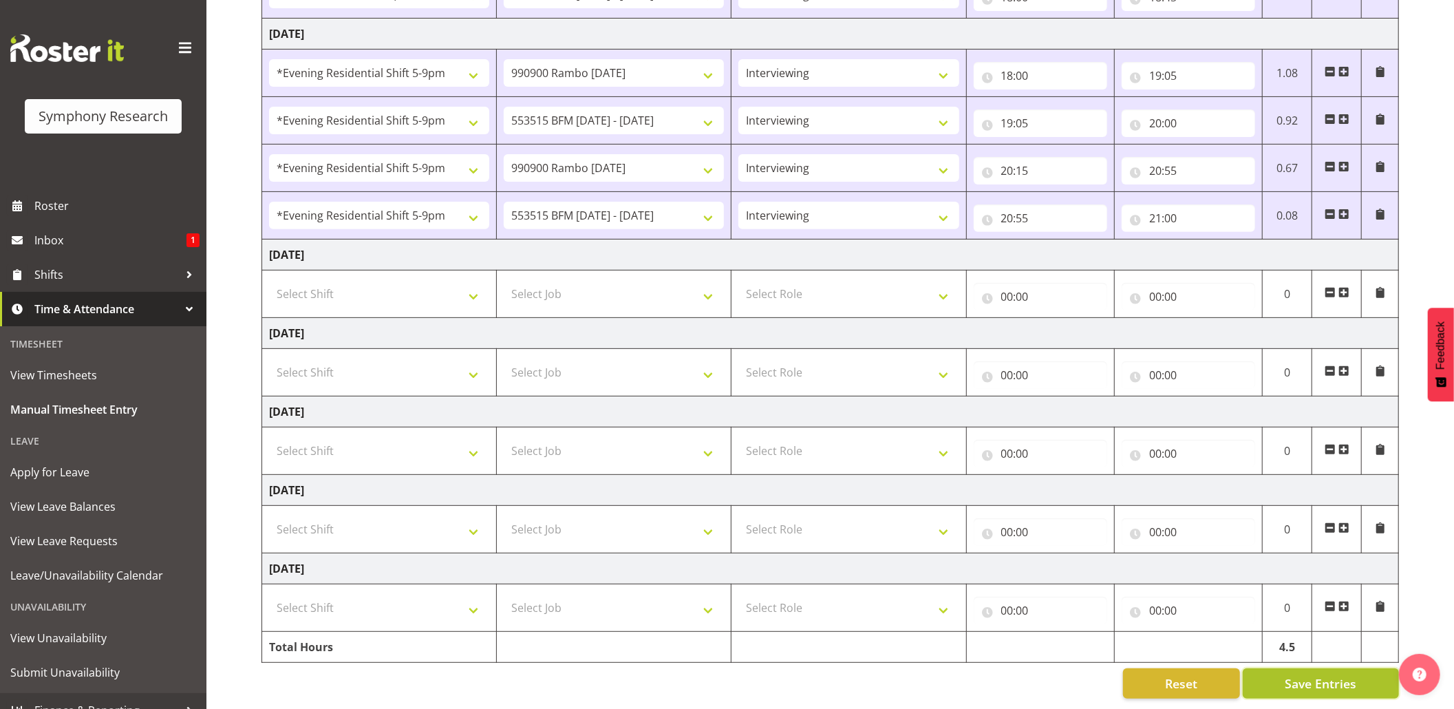
click at [1284, 672] on button "Save Entries" at bounding box center [1321, 683] width 156 height 30
click at [1284, 670] on button "Save Entries" at bounding box center [1321, 683] width 156 height 30
click at [1284, 666] on div "Timesheet Entries Save" at bounding box center [1349, 664] width 132 height 17
click at [1283, 662] on div "Timesheet Entries Save" at bounding box center [1349, 664] width 132 height 17
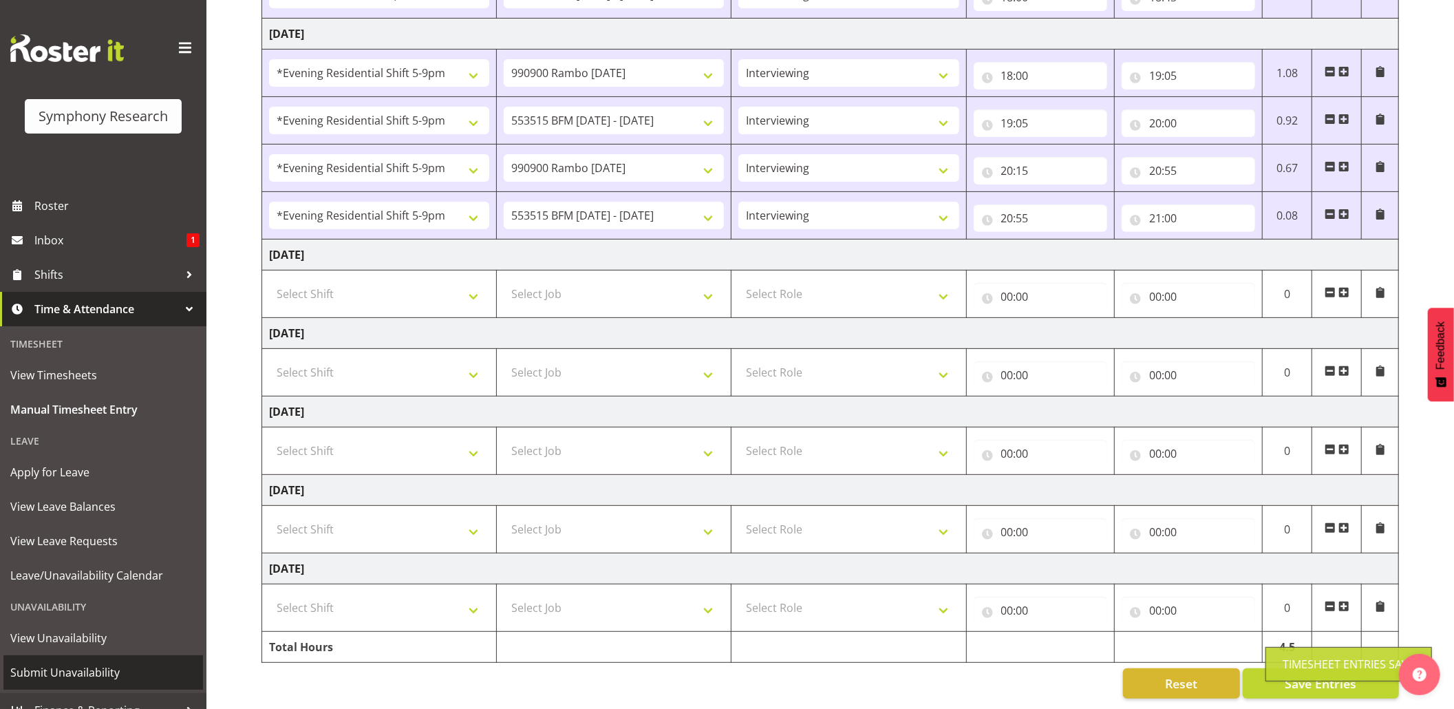
click at [110, 664] on span "Submit Unavailability" at bounding box center [103, 672] width 186 height 21
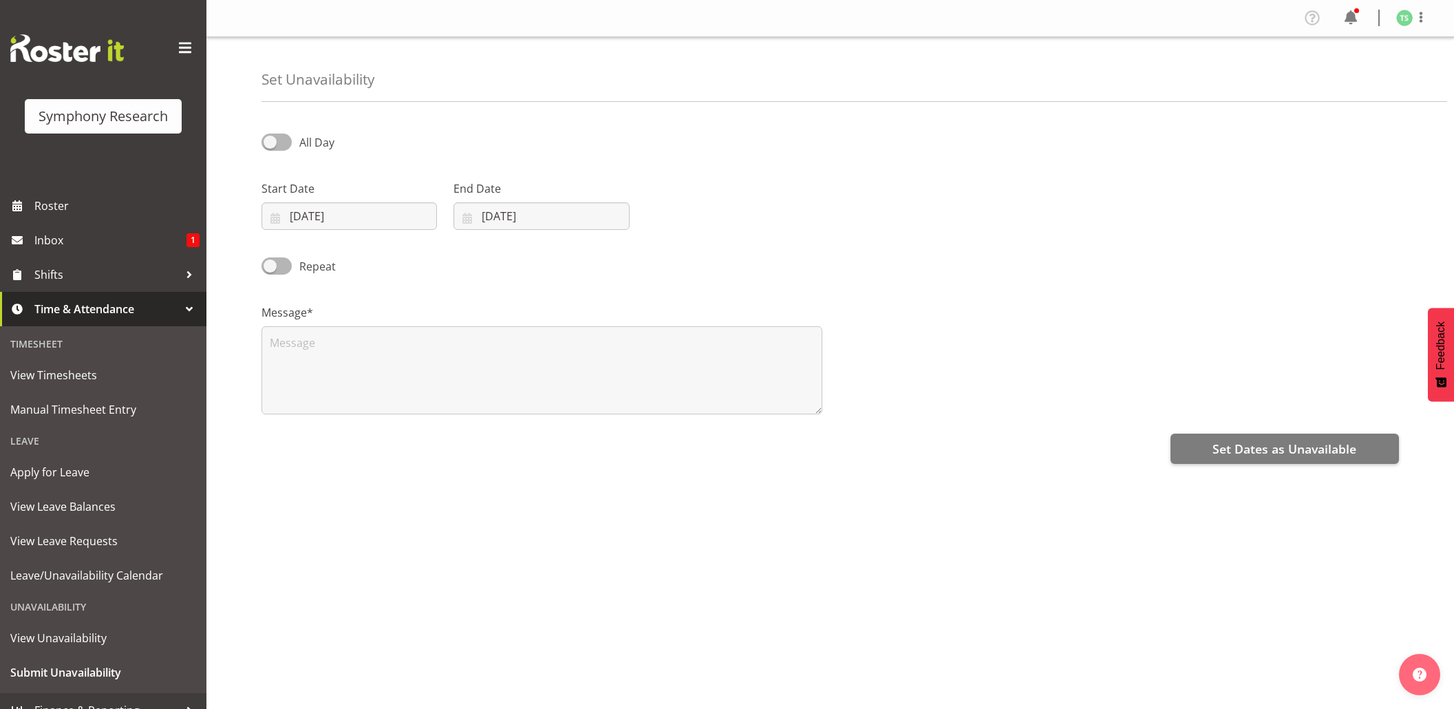
select select "9"
select select "2025"
click at [326, 221] on input "07/10/2025" at bounding box center [350, 216] width 176 height 28
click at [315, 380] on span "13" at bounding box center [316, 380] width 11 height 13
type input "13/10/2025"
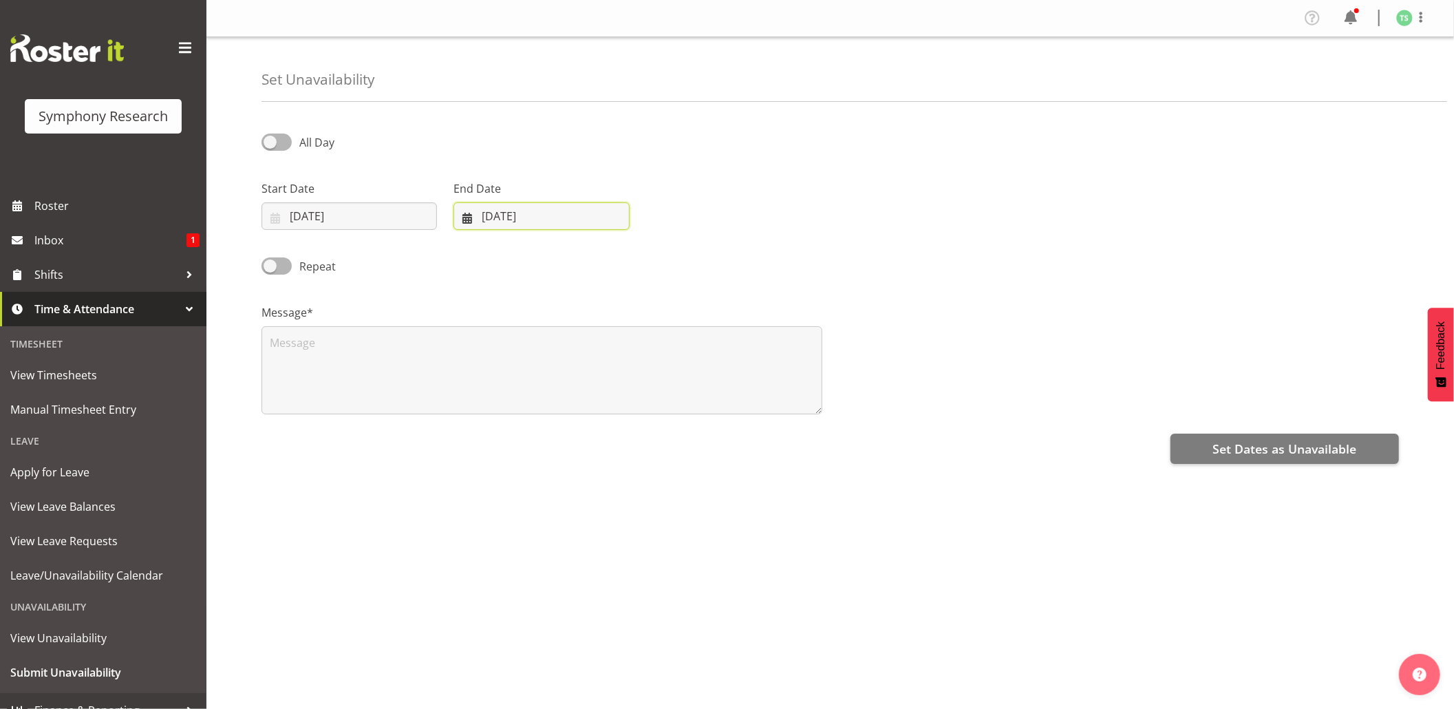
click at [513, 228] on input "07/10/2025" at bounding box center [542, 216] width 176 height 28
click at [504, 383] on span "13" at bounding box center [508, 380] width 11 height 13
type input "13/10/2025"
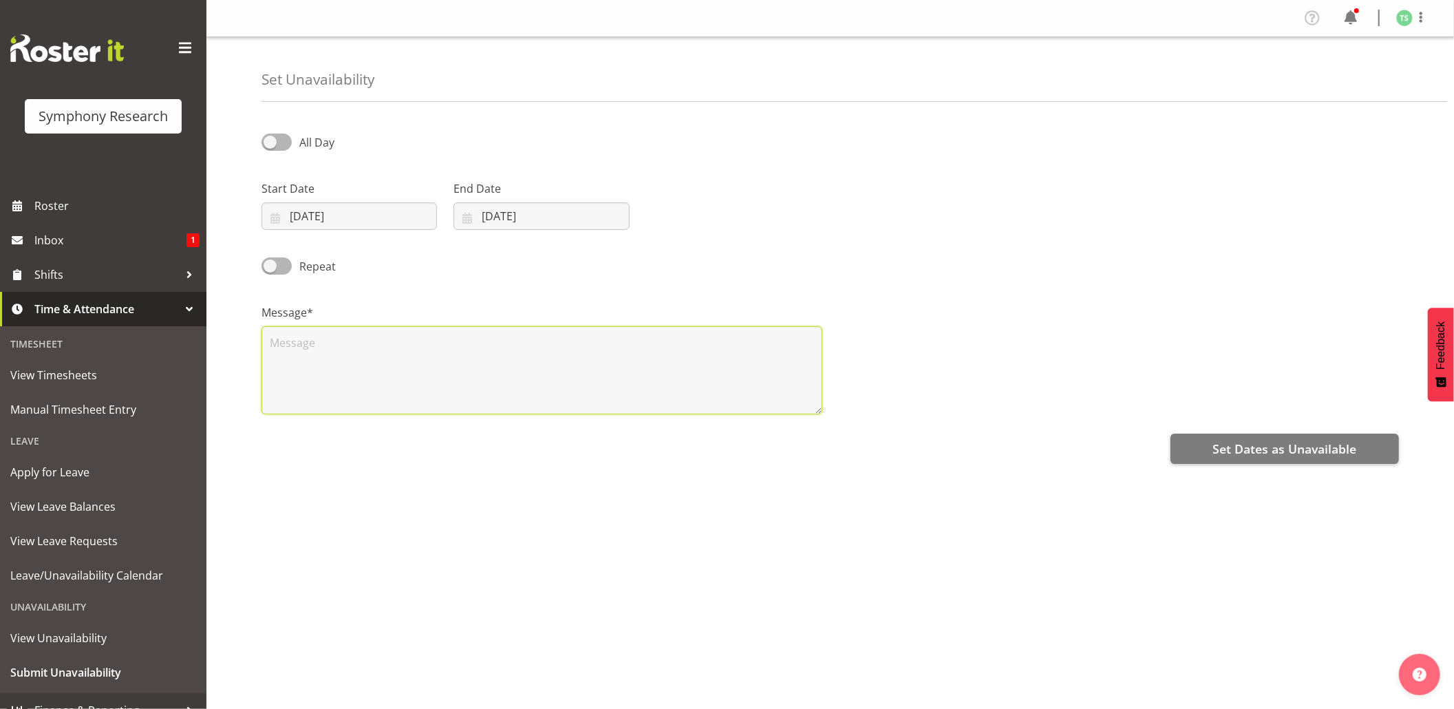
click at [421, 372] on textarea at bounding box center [542, 370] width 561 height 88
type textarea "Day off"
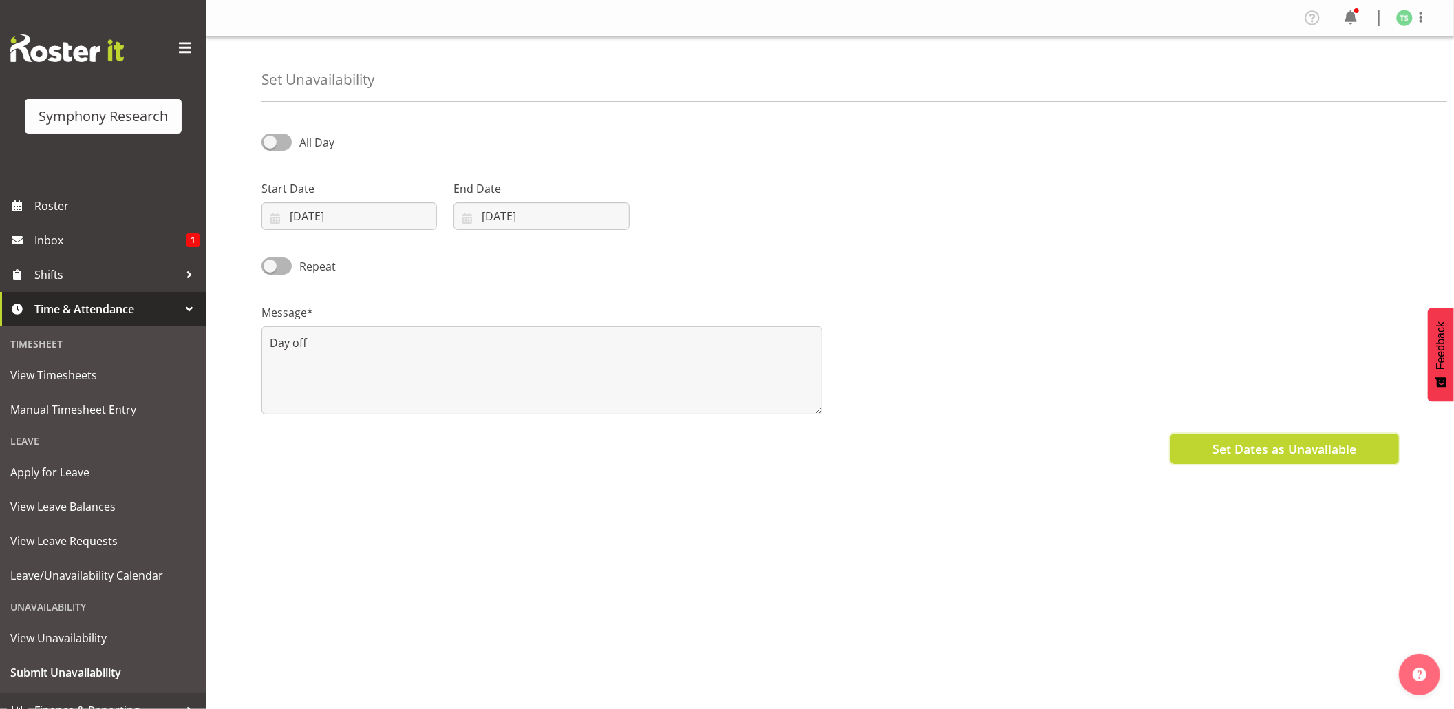
click at [1376, 436] on button "Set Dates as Unavailable" at bounding box center [1285, 449] width 228 height 30
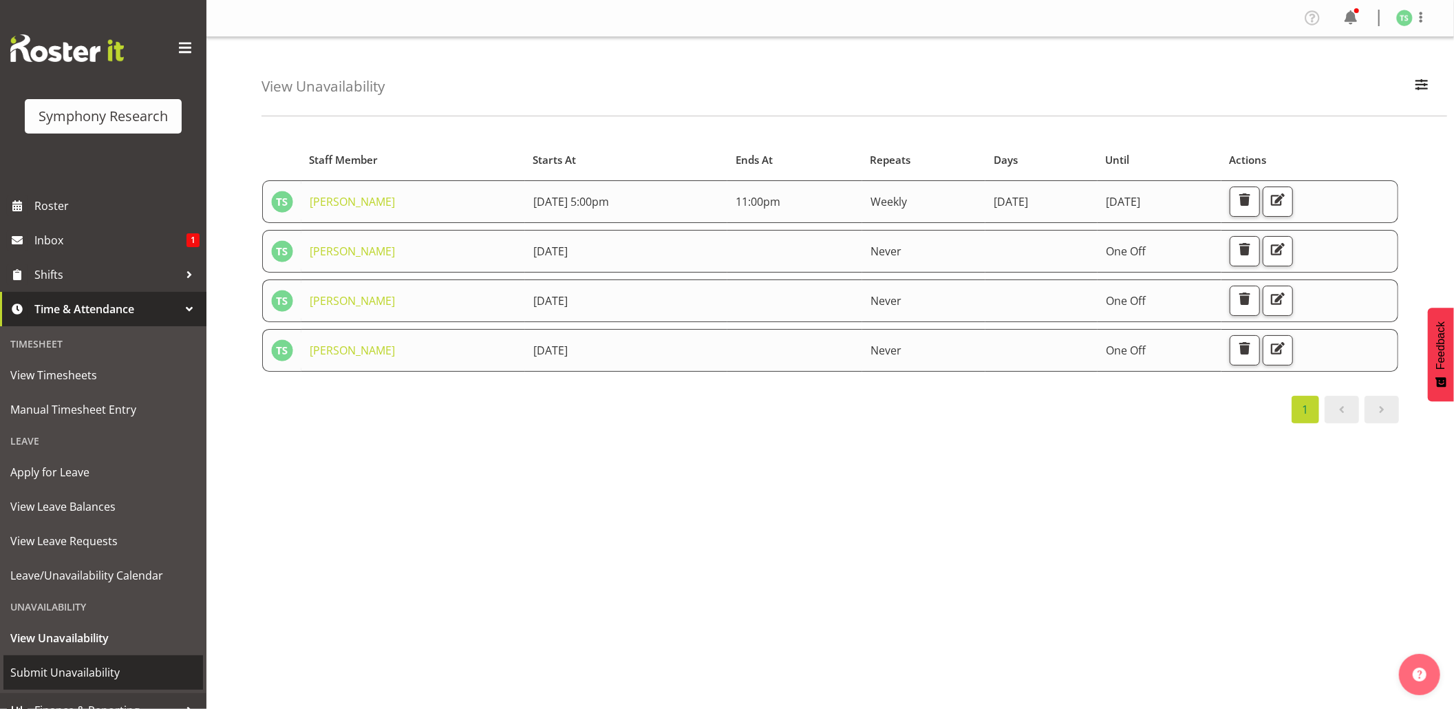
click at [75, 666] on span "Submit Unavailability" at bounding box center [103, 672] width 186 height 21
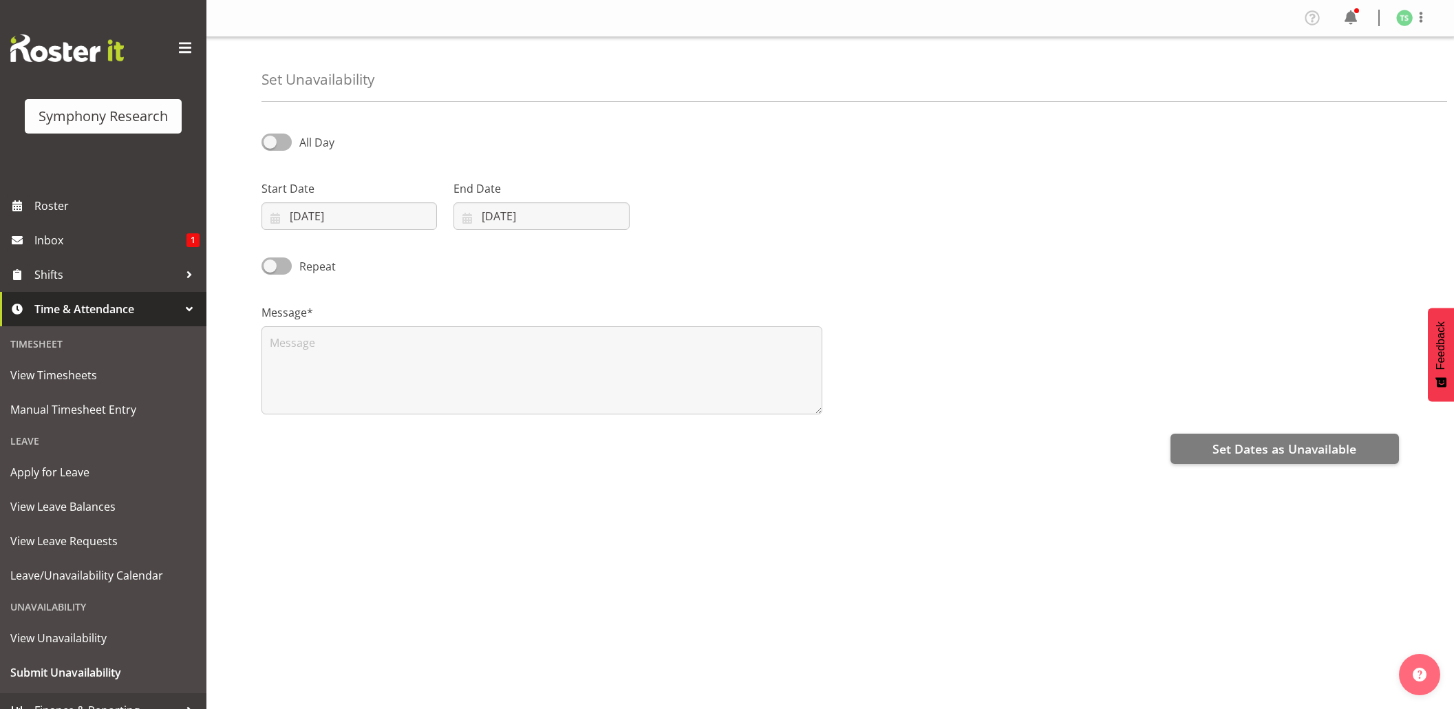
select select "9"
select select "2025"
click at [329, 223] on input "07/10/2025" at bounding box center [350, 216] width 176 height 28
click at [379, 385] on link "15" at bounding box center [372, 380] width 28 height 25
type input "15/10/2025"
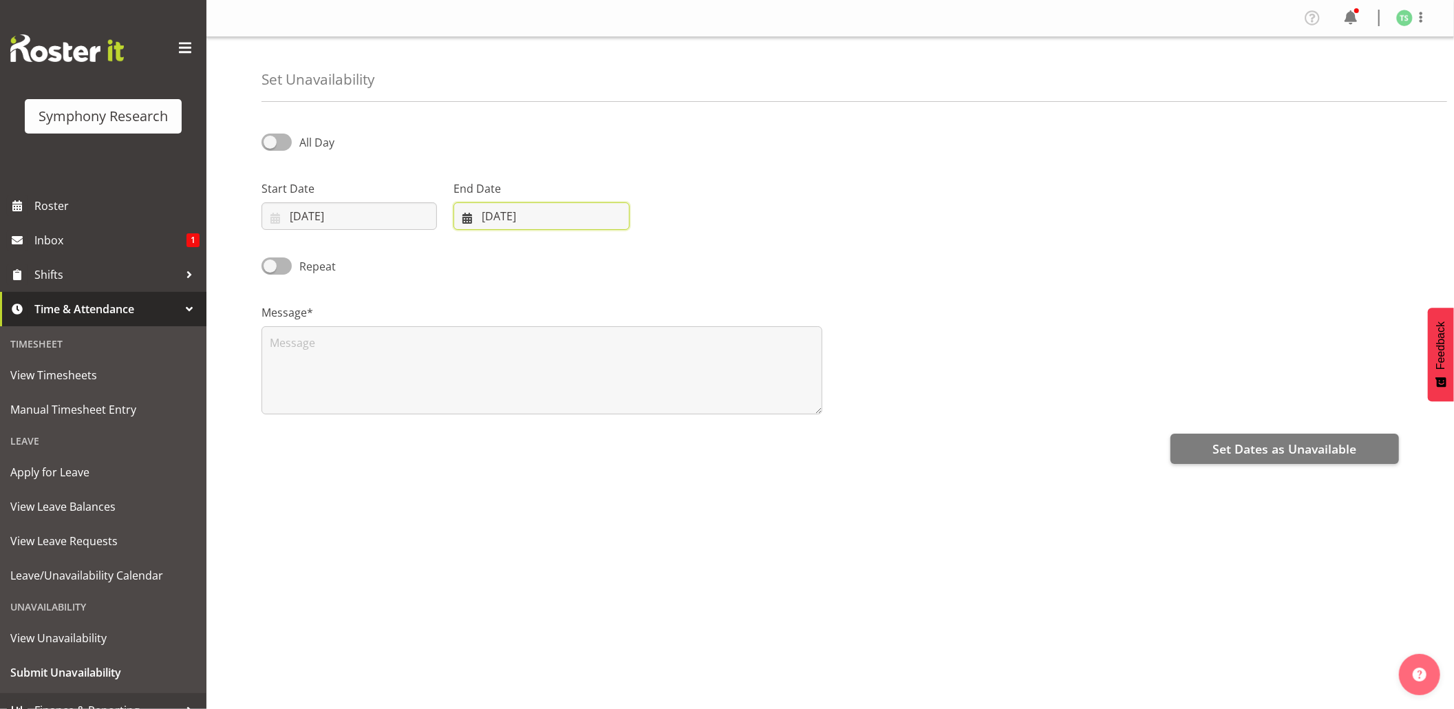
click at [511, 227] on input "07/10/2025" at bounding box center [542, 216] width 176 height 28
click at [557, 387] on link "15" at bounding box center [564, 380] width 28 height 25
type input "15/10/2025"
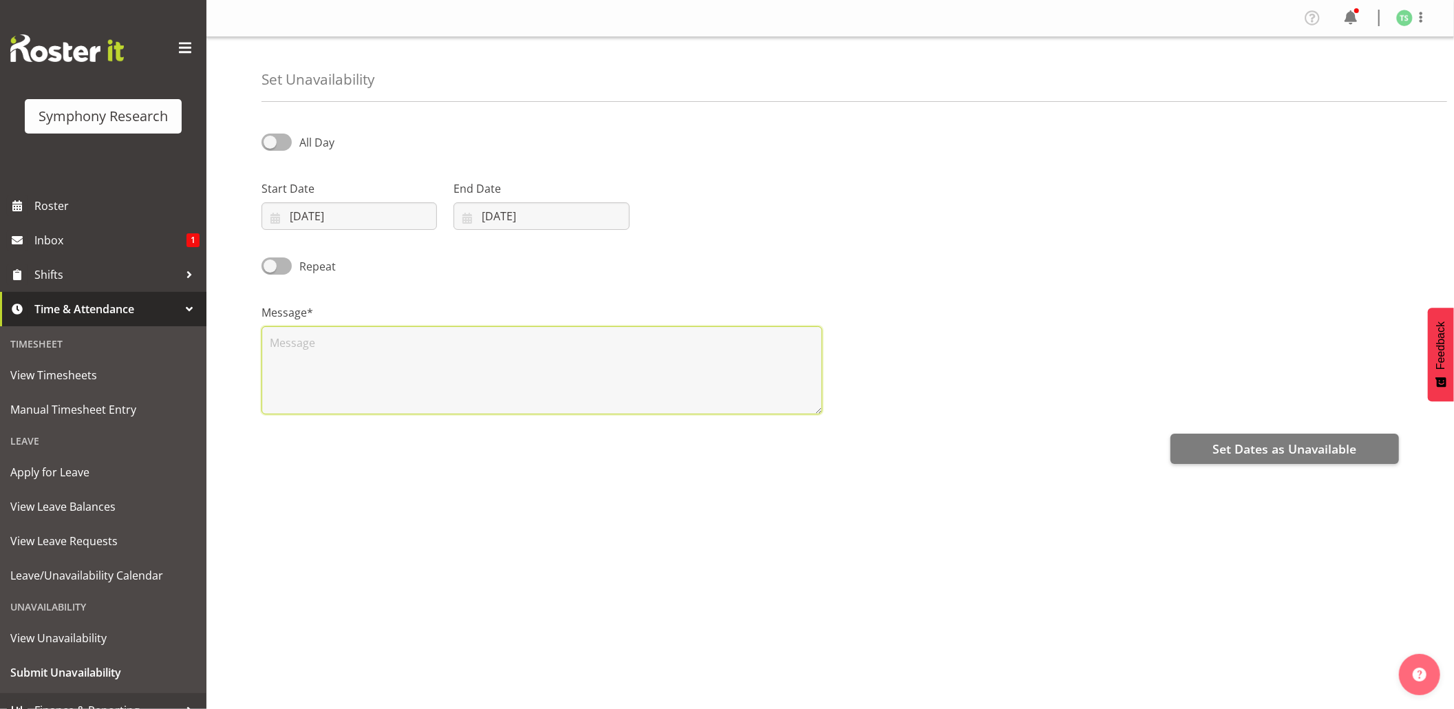
click at [533, 396] on textarea at bounding box center [542, 370] width 561 height 88
type textarea "Day off"
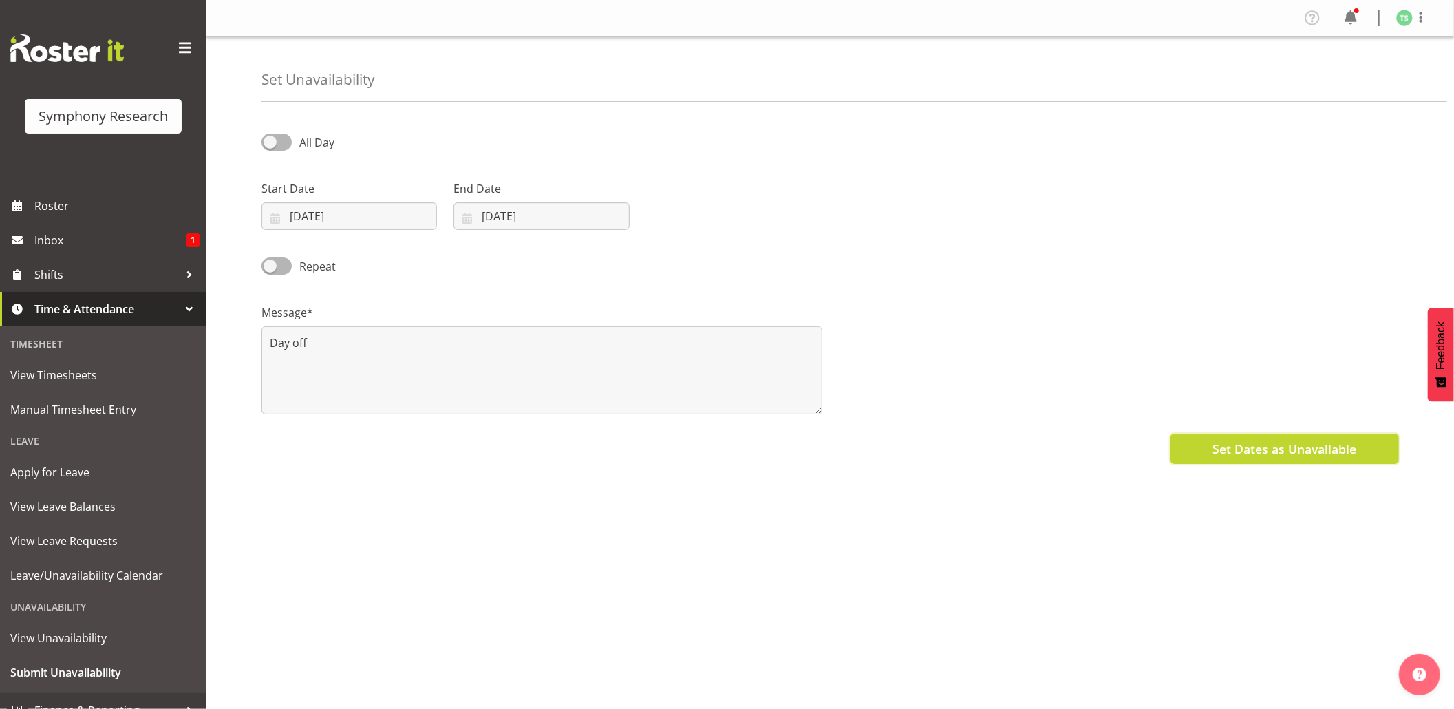
click at [1291, 441] on span "Set Dates as Unavailable" at bounding box center [1285, 449] width 144 height 18
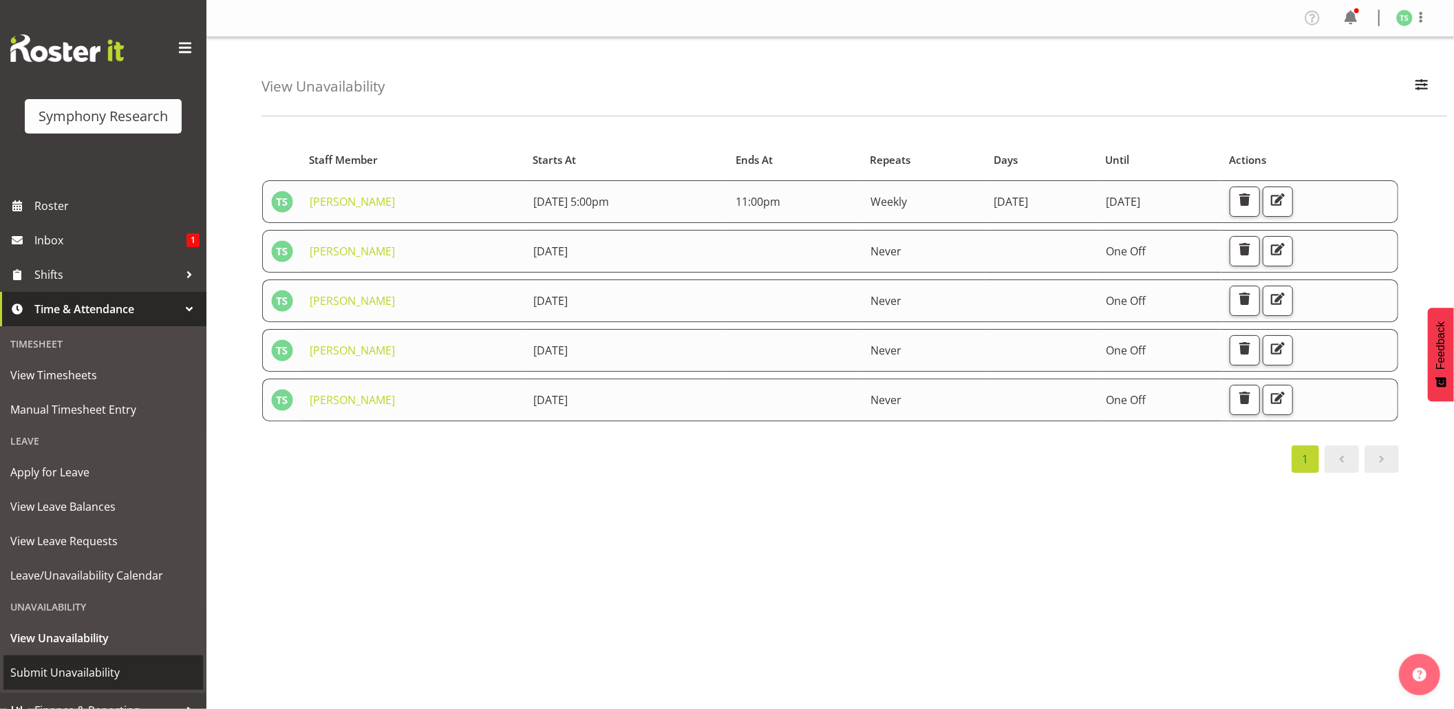
click at [127, 670] on span "Submit Unavailability" at bounding box center [103, 672] width 186 height 21
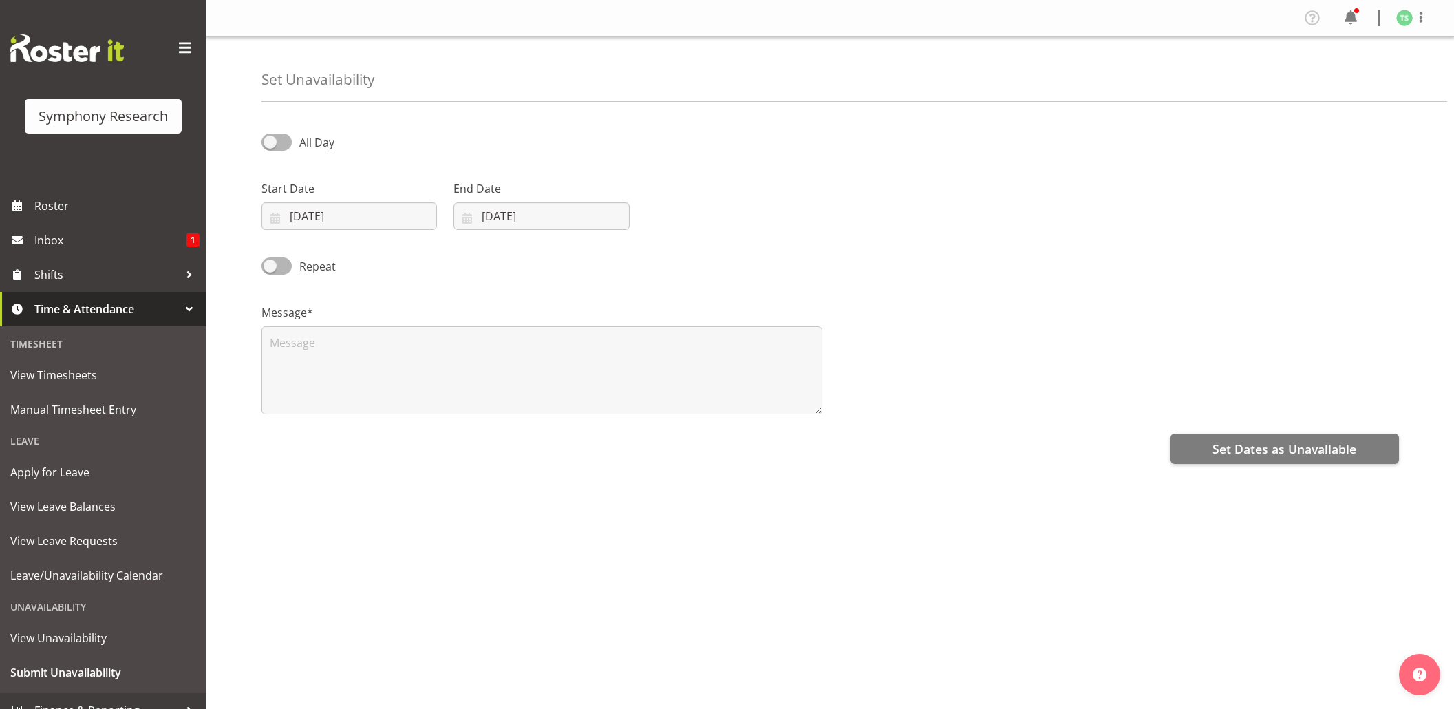
select select "9"
select select "2025"
click at [317, 228] on input "[DATE]" at bounding box center [350, 216] width 176 height 28
click at [458, 383] on span "18" at bounding box center [454, 380] width 11 height 13
type input "[DATE]"
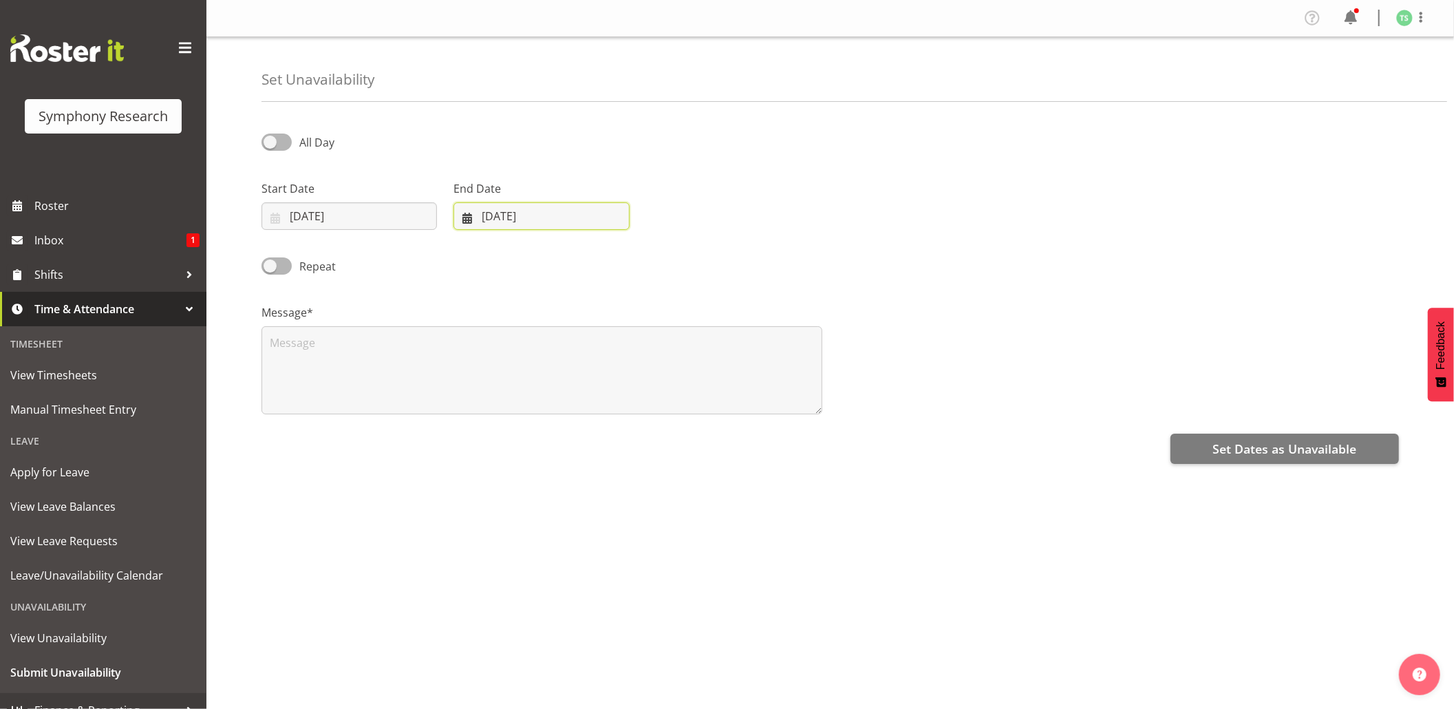
click at [530, 217] on input "[DATE]" at bounding box center [542, 216] width 176 height 28
click at [658, 385] on link "18" at bounding box center [646, 380] width 28 height 25
type input "18/10/2025"
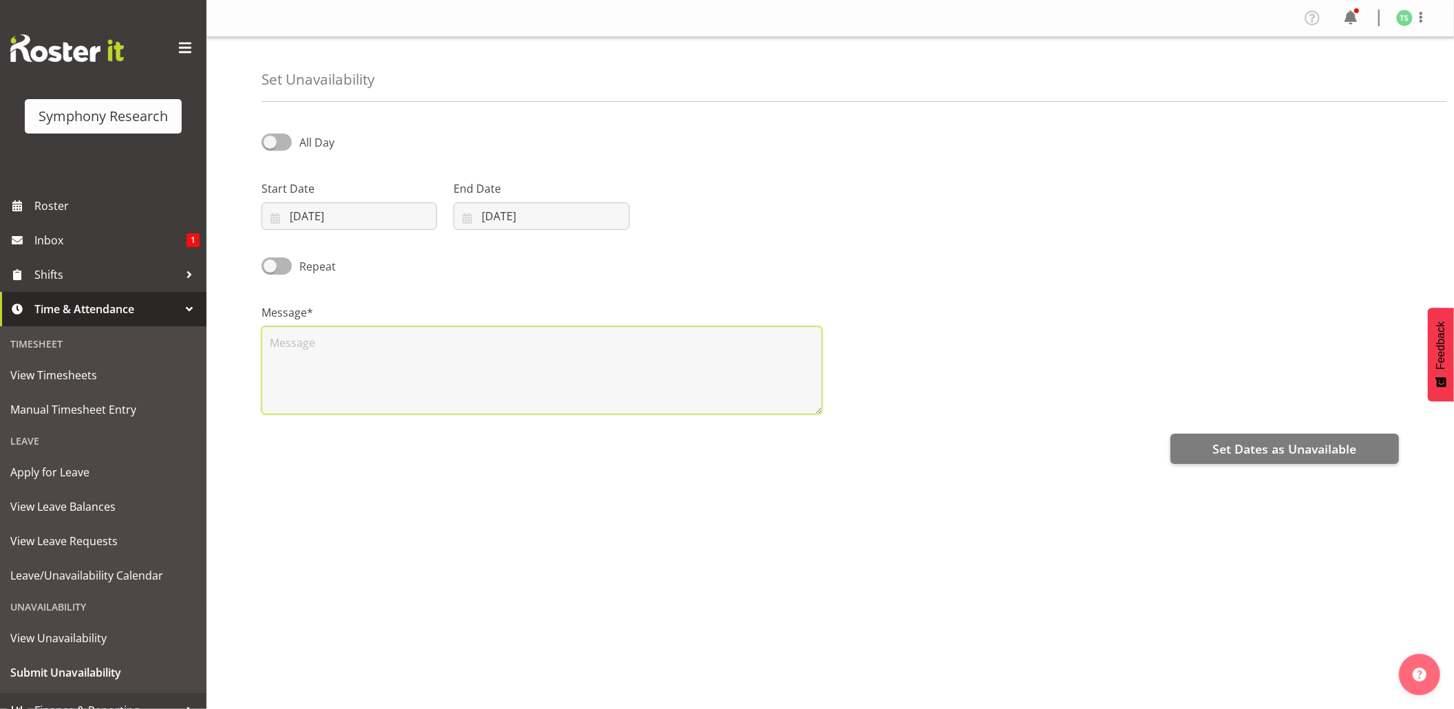
click at [658, 385] on textarea at bounding box center [542, 370] width 561 height 88
type textarea "Day off"
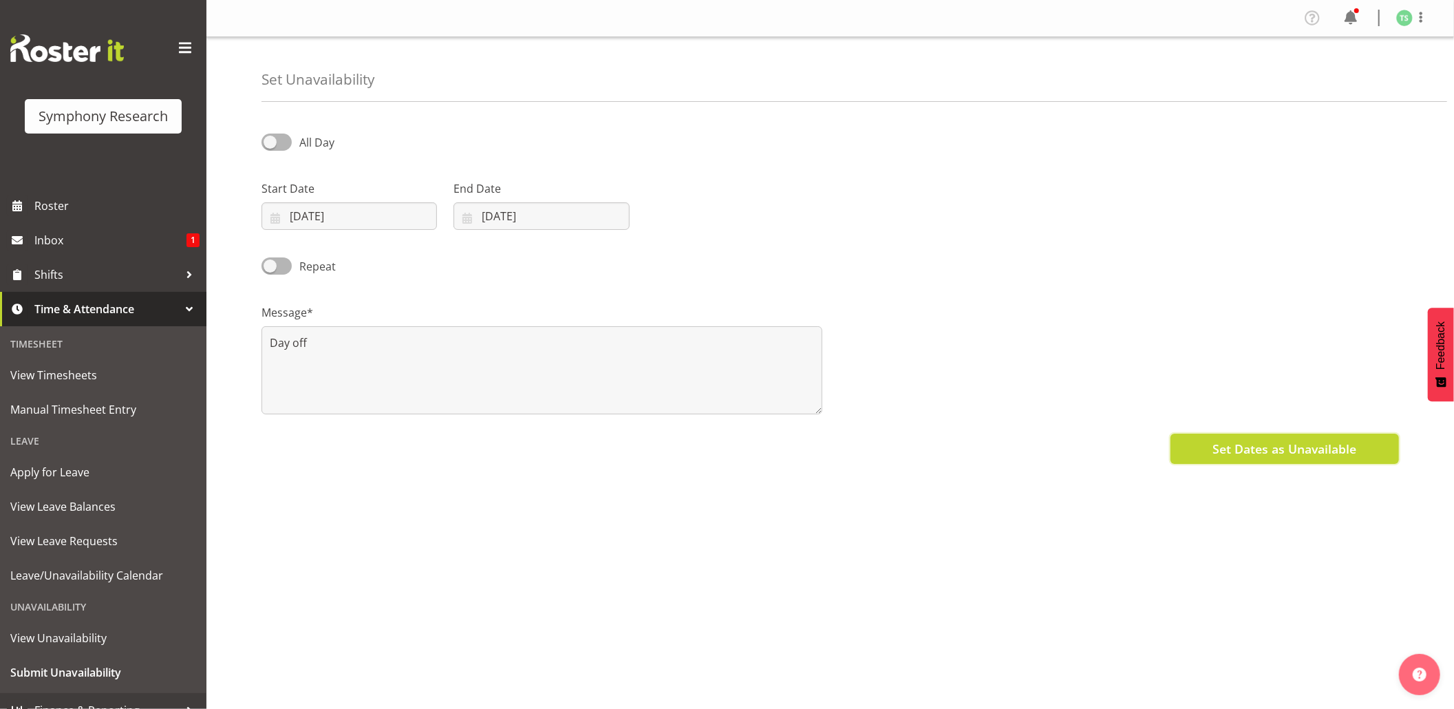
click at [1359, 438] on button "Set Dates as Unavailable" at bounding box center [1285, 449] width 228 height 30
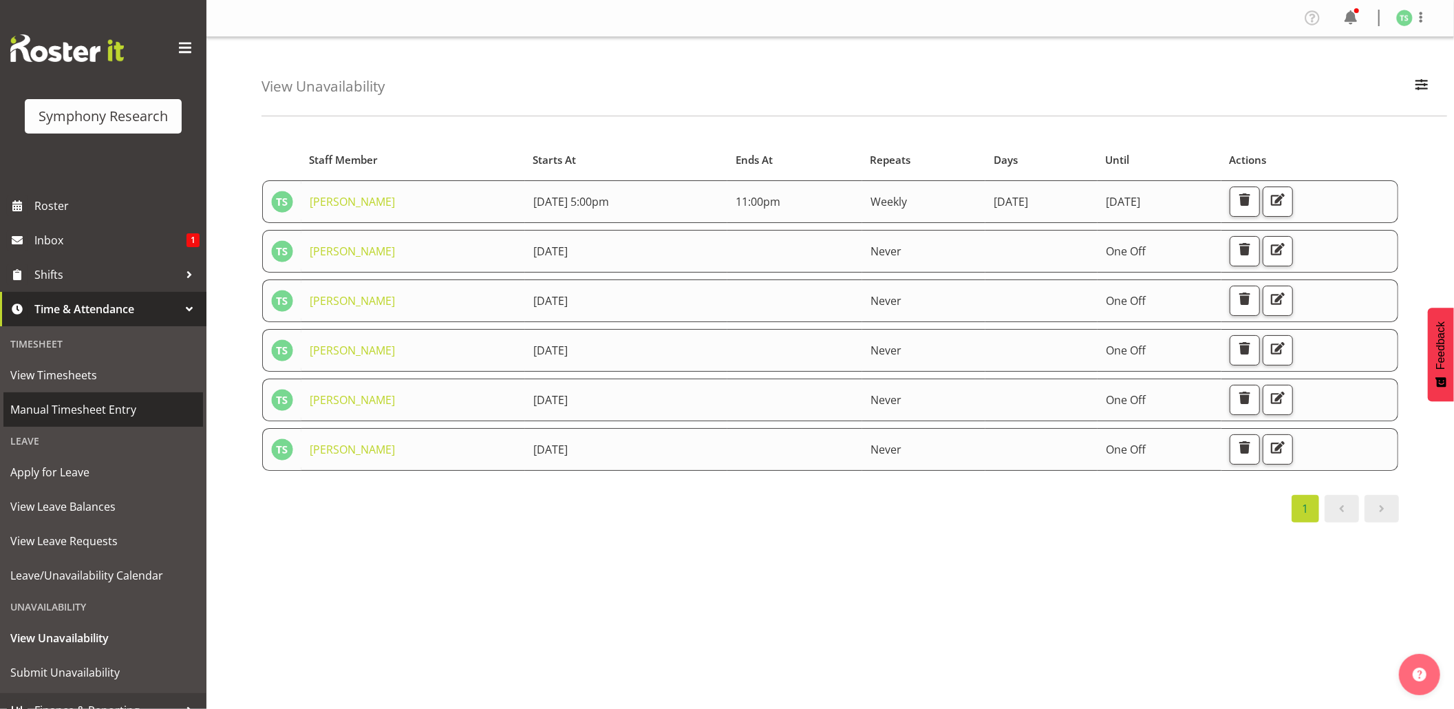
click at [67, 401] on span "Manual Timesheet Entry" at bounding box center [103, 409] width 186 height 21
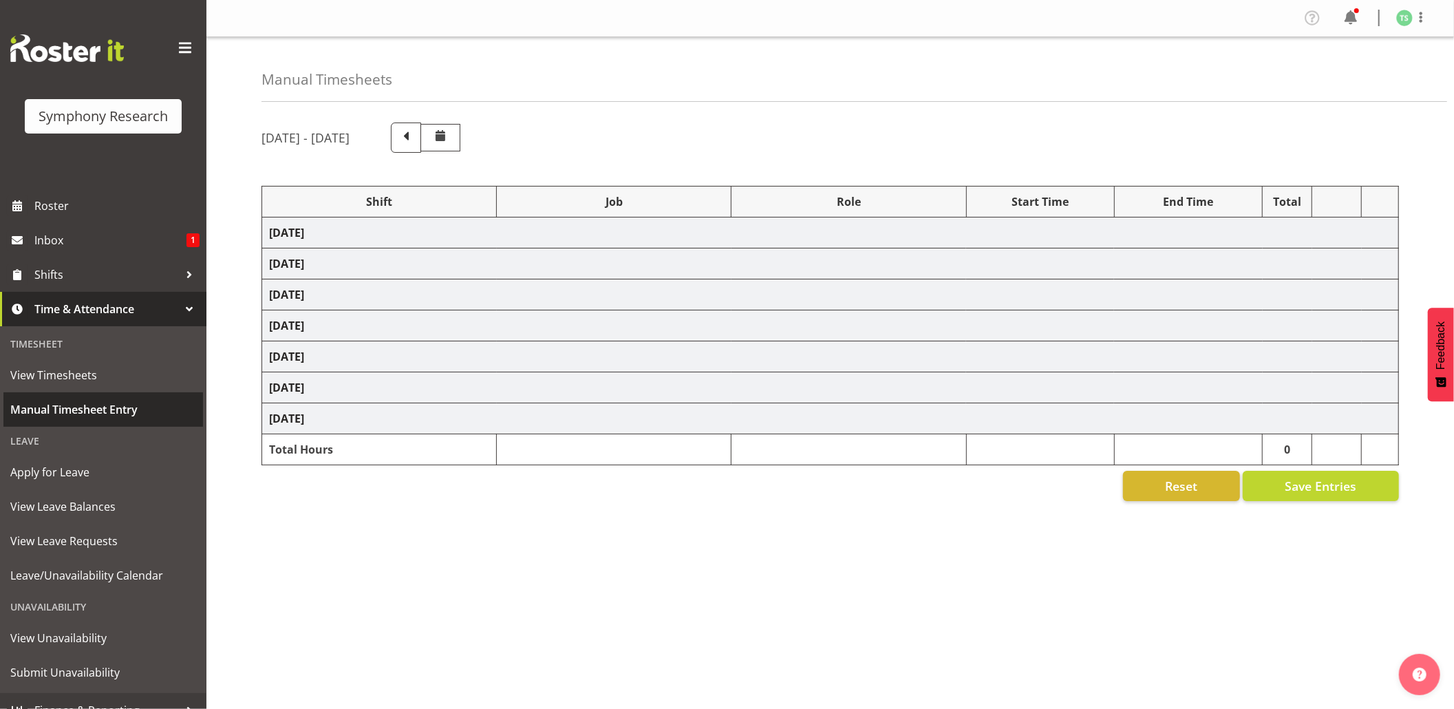
select select "48116"
select select "10732"
select select "47"
select select "10731"
select select "47"
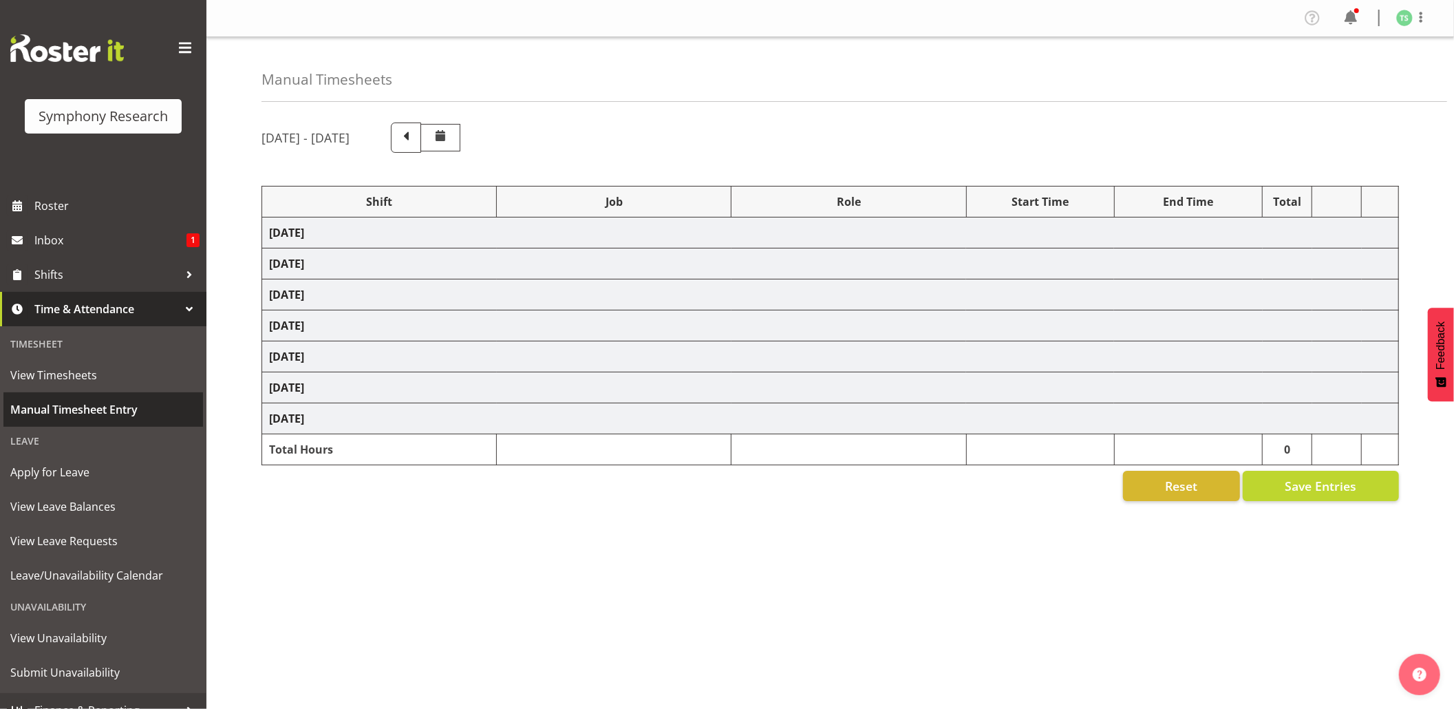
select select "48116"
select select "10732"
select select "47"
select select "48116"
select select "10731"
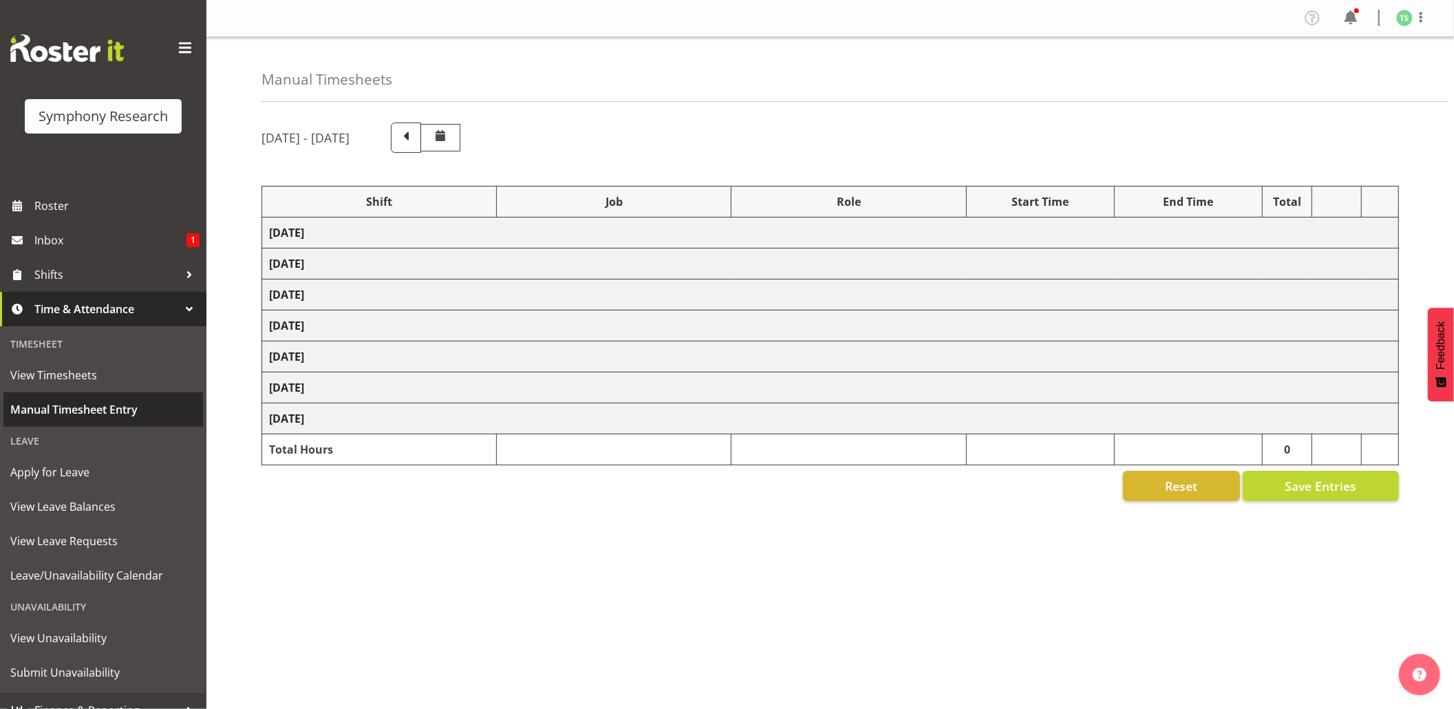
select select "47"
select select "48116"
select select "10732"
select select "47"
select select "48116"
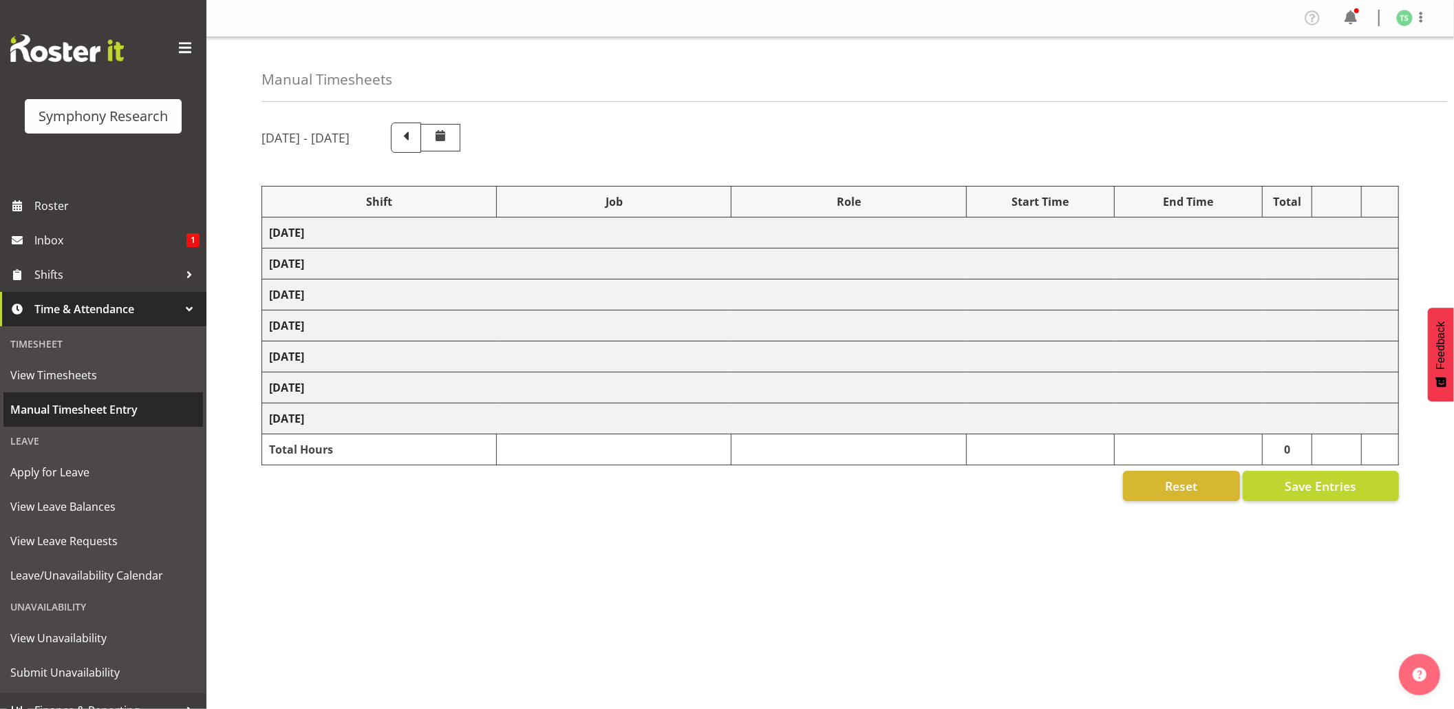
select select "10731"
select select "47"
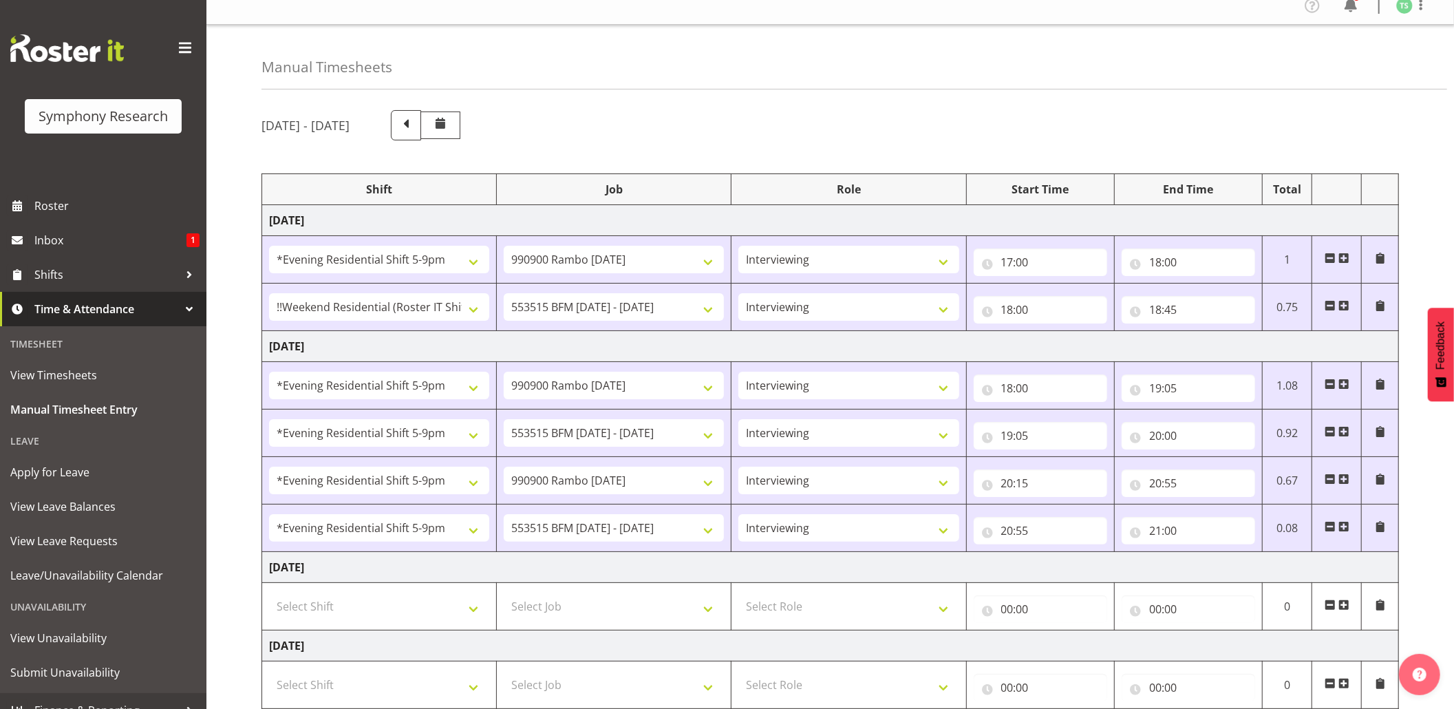
scroll to position [344, 0]
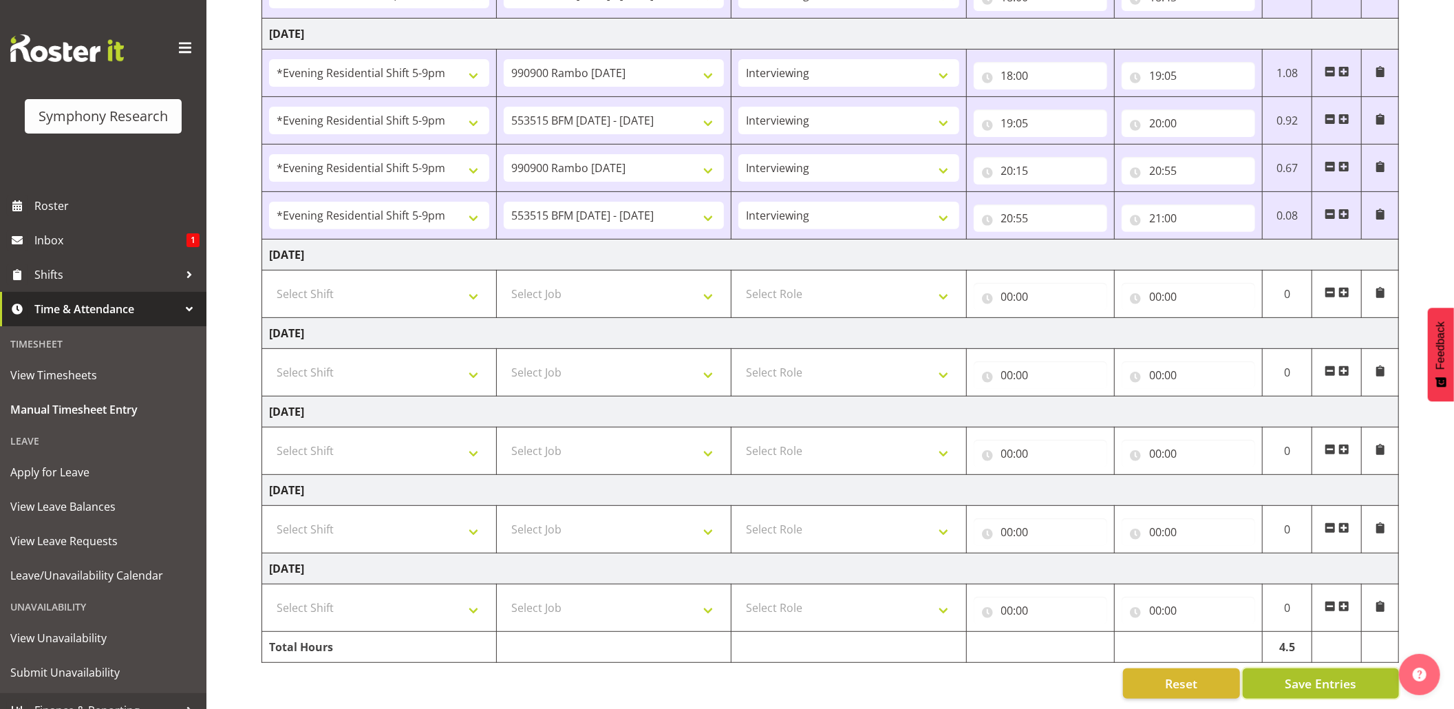
click at [1290, 668] on button "Save Entries" at bounding box center [1321, 683] width 156 height 30
click at [1300, 652] on div "Timesheet Entries Save" at bounding box center [1349, 664] width 167 height 34
click at [63, 265] on span "Shifts" at bounding box center [106, 274] width 145 height 21
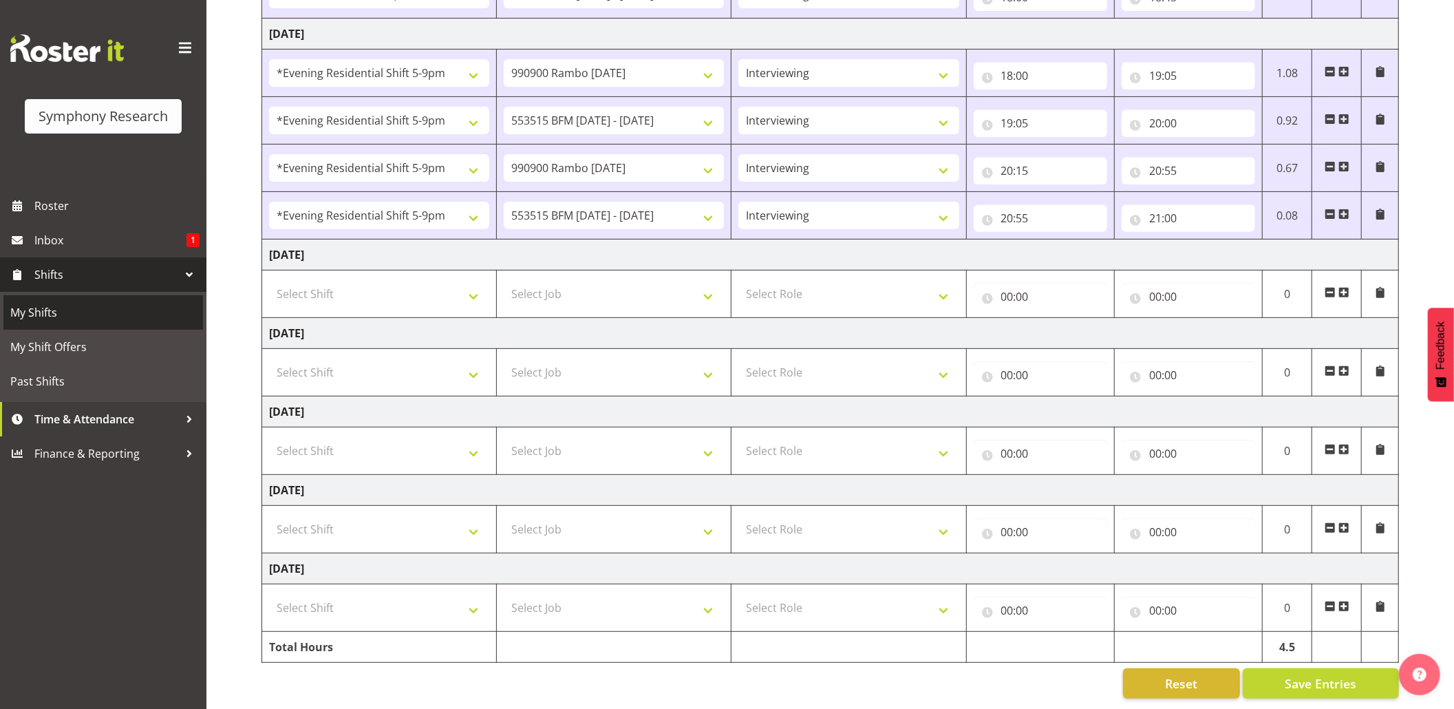
click at [36, 309] on span "My Shifts" at bounding box center [103, 312] width 186 height 21
